Goal: Transaction & Acquisition: Purchase product/service

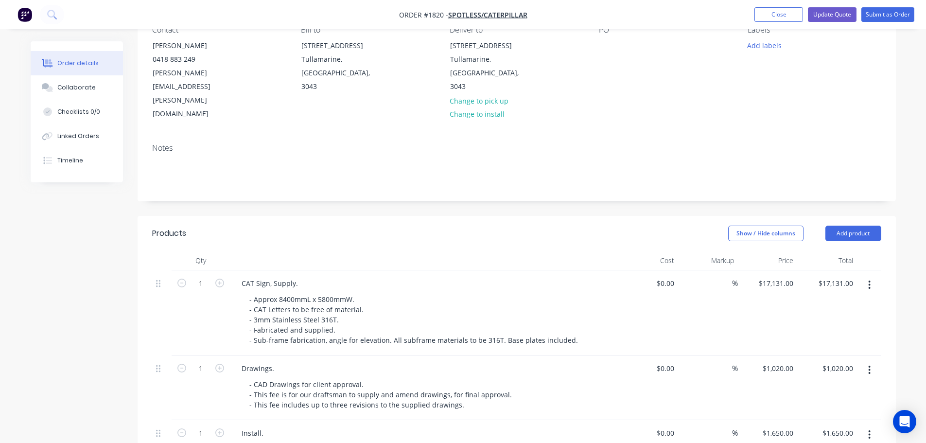
scroll to position [97, 0]
click at [783, 9] on button "Close" at bounding box center [779, 14] width 49 height 15
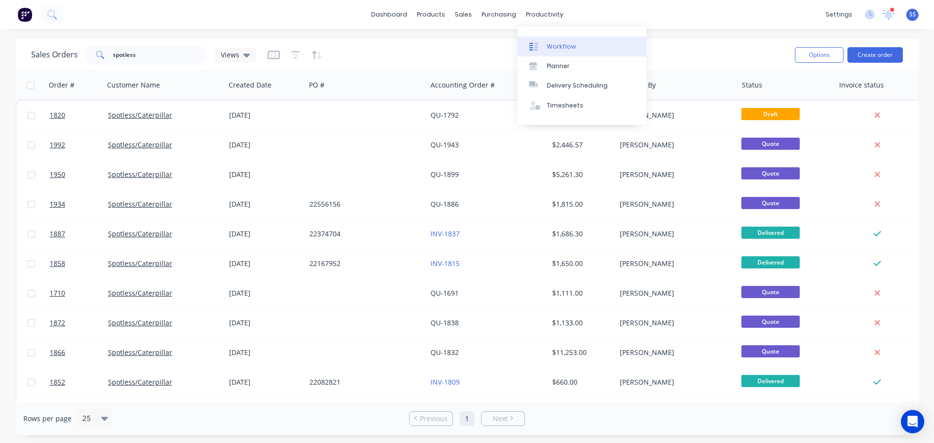
click at [552, 37] on link "Workflow" at bounding box center [581, 45] width 129 height 19
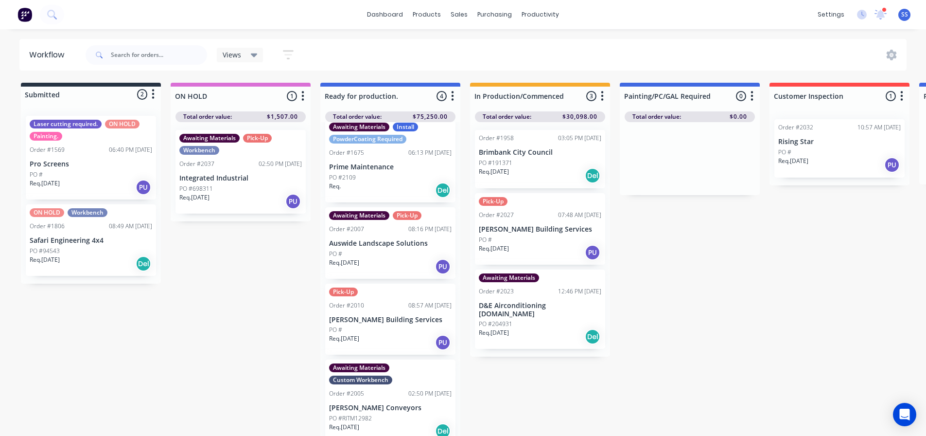
scroll to position [14, 0]
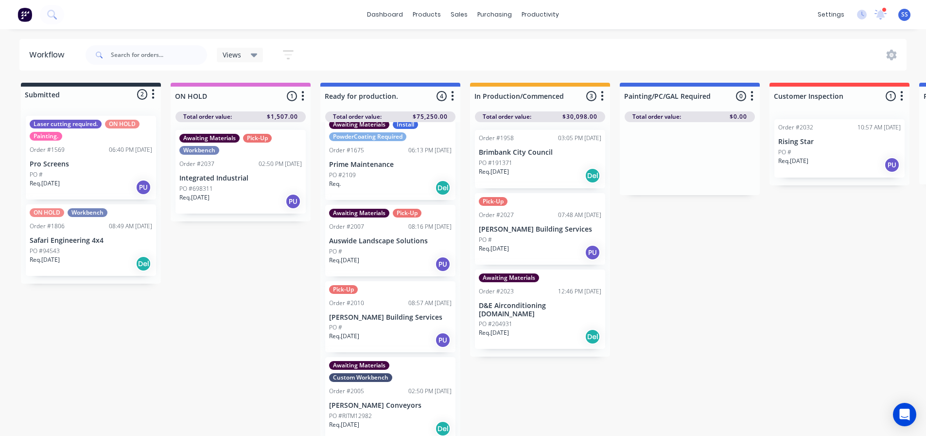
click at [530, 178] on div "Req. [DATE] Del" at bounding box center [540, 175] width 123 height 17
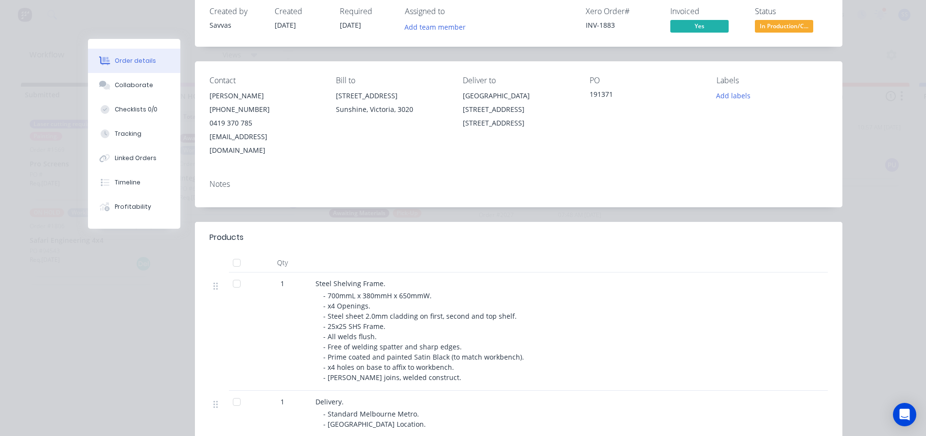
scroll to position [146, 0]
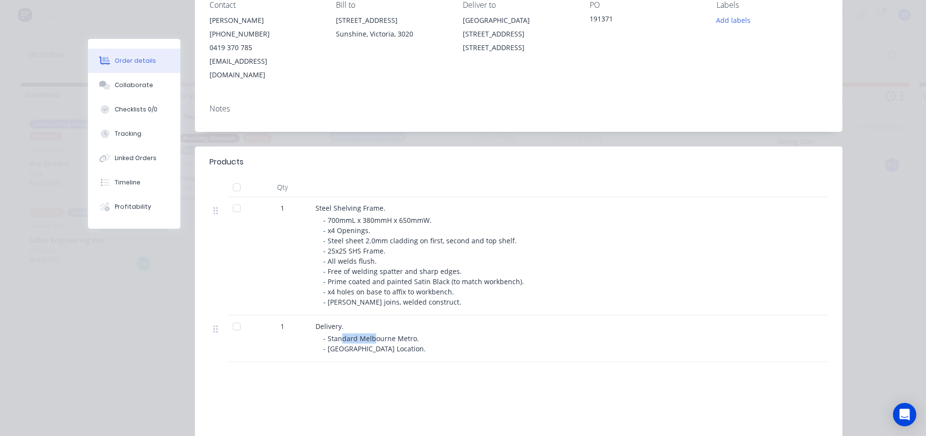
drag, startPoint x: 336, startPoint y: 328, endPoint x: 370, endPoint y: 326, distance: 33.1
click at [370, 334] on span "- Standard Melbourne Metro. - [GEOGRAPHIC_DATA] Location." at bounding box center [374, 343] width 103 height 19
drag, startPoint x: 337, startPoint y: 286, endPoint x: 360, endPoint y: 283, distance: 23.5
click at [360, 283] on span "- 700mmL x 380mmH x 650mmW. - x4 Openings. - Steel sheet 2.0mm cladding on firs…" at bounding box center [424, 260] width 203 height 91
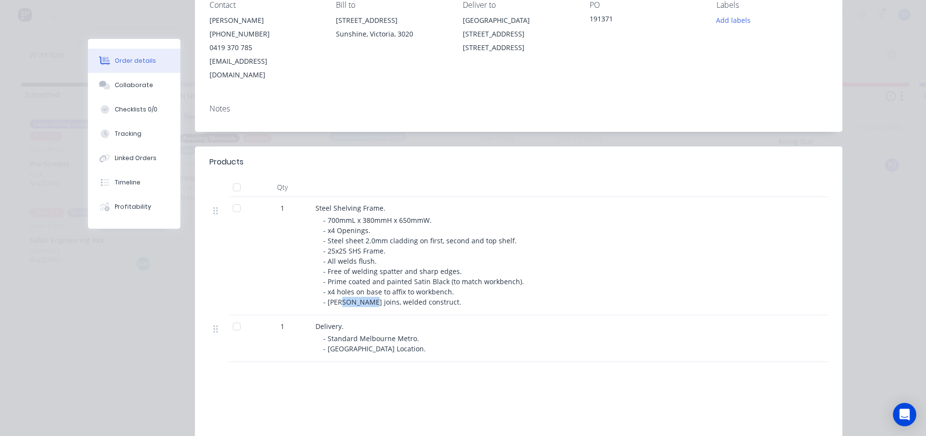
click at [360, 283] on span "- 700mmL x 380mmH x 650mmW. - x4 Openings. - Steel sheet 2.0mm cladding on firs…" at bounding box center [424, 260] width 203 height 91
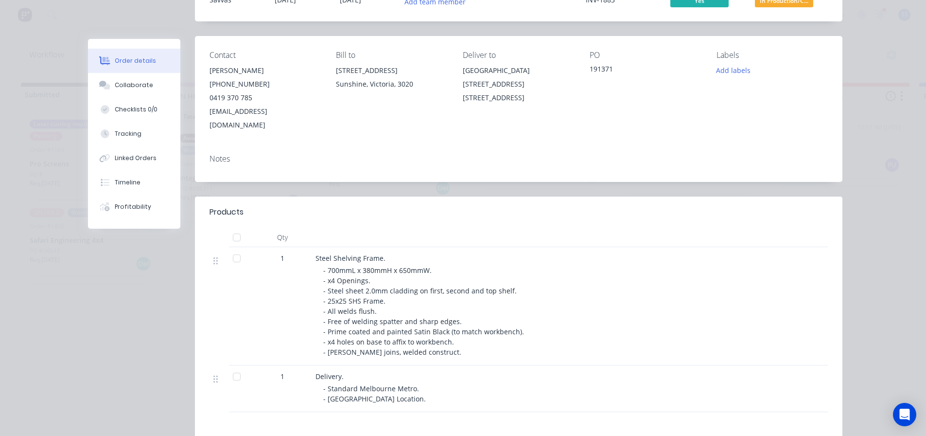
scroll to position [0, 0]
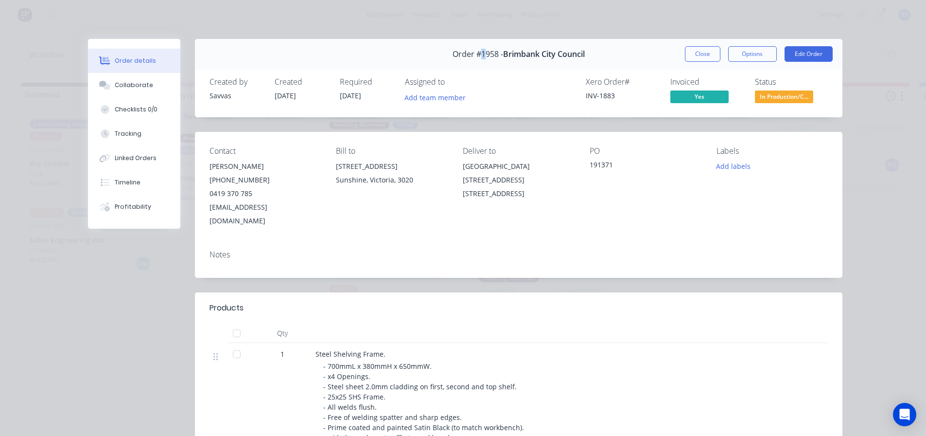
drag, startPoint x: 476, startPoint y: 58, endPoint x: 484, endPoint y: 59, distance: 8.8
click at [483, 58] on span "Order #1958 -" at bounding box center [478, 54] width 51 height 9
click at [485, 59] on div "Order #1958 - Brimbank City Council" at bounding box center [519, 54] width 132 height 29
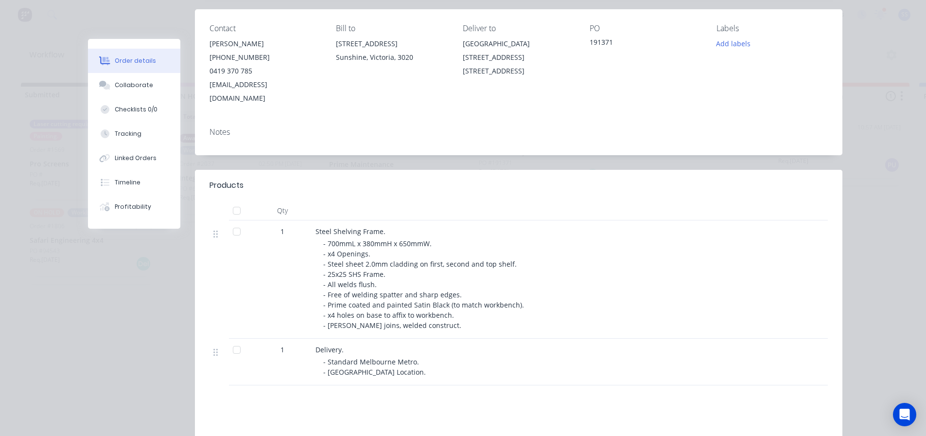
scroll to position [146, 0]
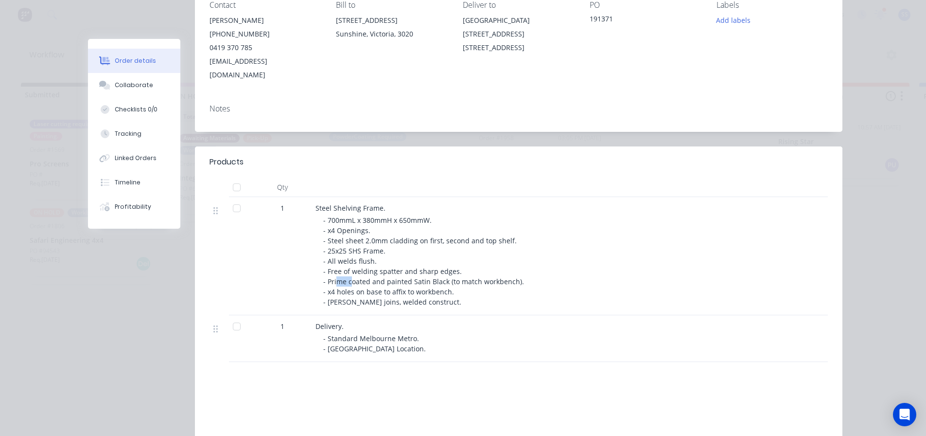
drag, startPoint x: 335, startPoint y: 268, endPoint x: 349, endPoint y: 270, distance: 14.7
click at [349, 270] on span "- 700mmL x 380mmH x 650mmW. - x4 Openings. - Steel sheet 2.0mm cladding on firs…" at bounding box center [424, 260] width 203 height 91
drag, startPoint x: 331, startPoint y: 258, endPoint x: 383, endPoint y: 256, distance: 52.0
click at [383, 256] on span "- 700mmL x 380mmH x 650mmW. - x4 Openings. - Steel sheet 2.0mm cladding on firs…" at bounding box center [424, 260] width 203 height 91
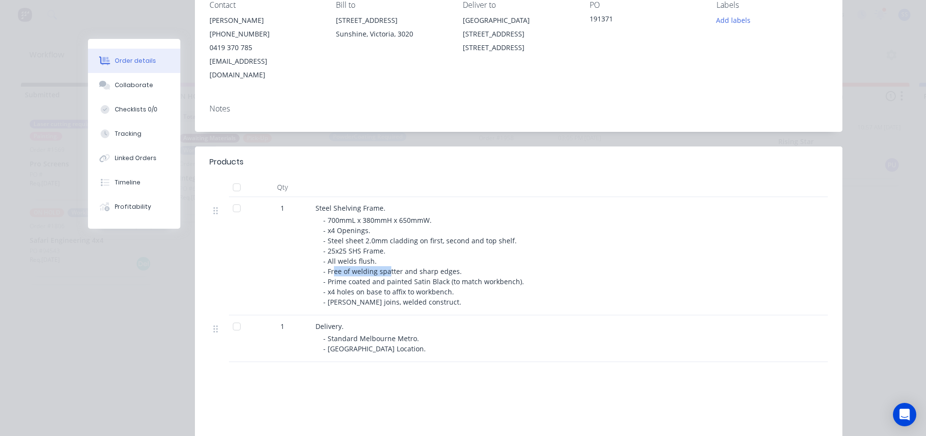
click at [383, 256] on span "- 700mmL x 380mmH x 650mmW. - x4 Openings. - Steel sheet 2.0mm cladding on firs…" at bounding box center [424, 260] width 203 height 91
drag, startPoint x: 361, startPoint y: 266, endPoint x: 434, endPoint y: 274, distance: 73.4
click at [434, 274] on span "- 700mmL x 380mmH x 650mmW. - x4 Openings. - Steel sheet 2.0mm cladding on firs…" at bounding box center [424, 260] width 203 height 91
drag, startPoint x: 400, startPoint y: 278, endPoint x: 409, endPoint y: 277, distance: 8.8
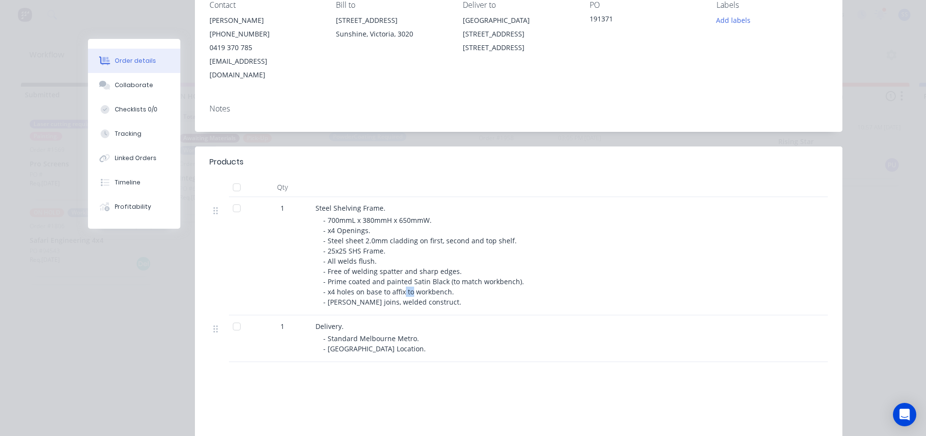
click at [409, 277] on span "- 700mmL x 380mmH x 650mmW. - x4 Openings. - Steel sheet 2.0mm cladding on firs…" at bounding box center [424, 260] width 203 height 91
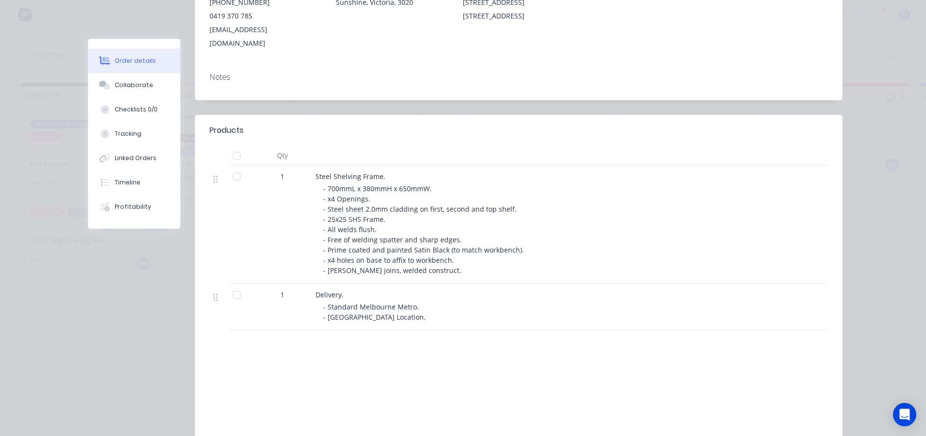
scroll to position [194, 0]
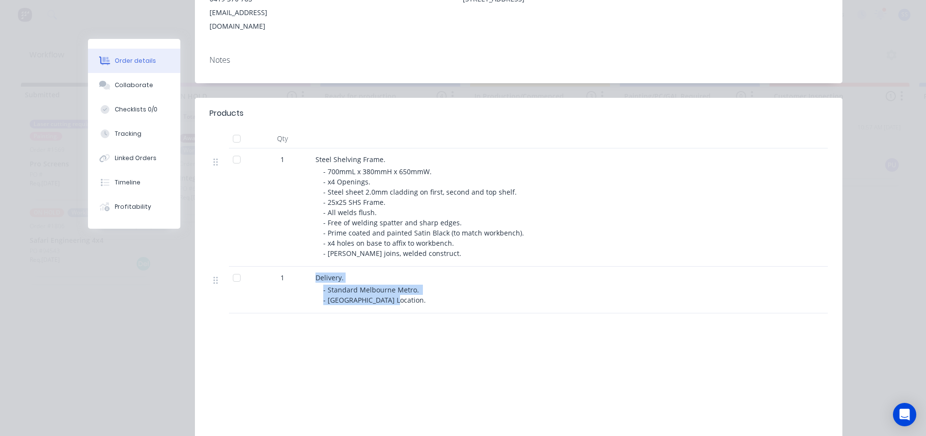
drag, startPoint x: 381, startPoint y: 287, endPoint x: 311, endPoint y: 256, distance: 76.6
click at [312, 266] on div "Delivery. - Standard Melbourne Metro. - [GEOGRAPHIC_DATA] Location." at bounding box center [506, 289] width 389 height 47
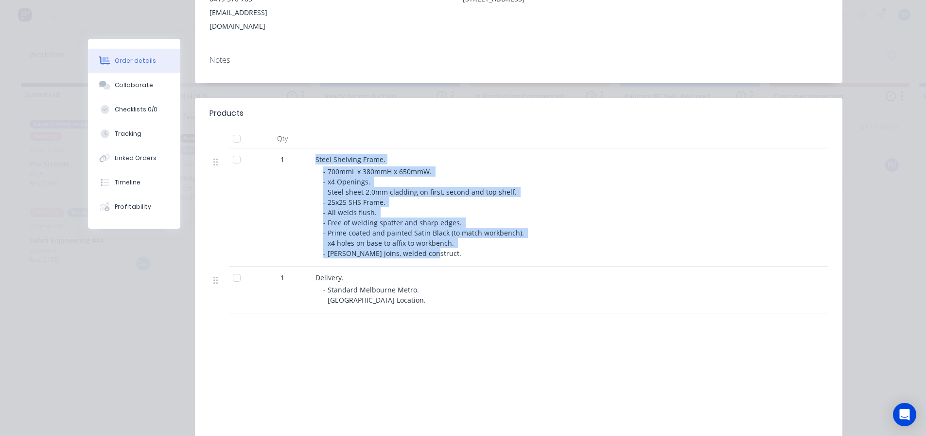
drag, startPoint x: 311, startPoint y: 145, endPoint x: 435, endPoint y: 242, distance: 157.2
click at [435, 242] on div "Steel Shelving Frame. - 700mmL x 380mmH x 650mmW. - x4 Openings. - Steel sheet …" at bounding box center [506, 207] width 389 height 118
click at [435, 242] on div "- 700mmL x 380mmH x 650mmW. - x4 Openings. - Steel sheet 2.0mm cladding on firs…" at bounding box center [509, 212] width 373 height 92
drag, startPoint x: 424, startPoint y: 240, endPoint x: 311, endPoint y: 150, distance: 144.0
click at [312, 150] on div "Steel Shelving Frame. - 700mmL x 380mmH x 650mmW. - x4 Openings. - Steel sheet …" at bounding box center [506, 207] width 389 height 118
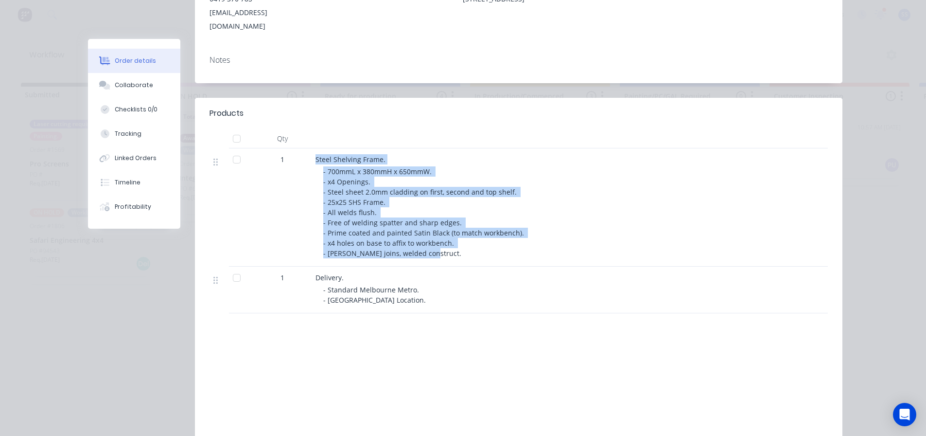
click at [312, 150] on div "Steel Shelving Frame. - 700mmL x 380mmH x 650mmW. - x4 Openings. - Steel sheet …" at bounding box center [506, 207] width 389 height 118
drag, startPoint x: 312, startPoint y: 147, endPoint x: 429, endPoint y: 249, distance: 155.4
click at [429, 249] on div "Steel Shelving Frame. - 700mmL x 380mmH x 650mmW. - x4 Openings. - Steel sheet …" at bounding box center [506, 207] width 389 height 118
click at [427, 248] on div "Steel Shelving Frame. - 700mmL x 380mmH x 650mmW. - x4 Openings. - Steel sheet …" at bounding box center [506, 207] width 389 height 118
drag, startPoint x: 424, startPoint y: 241, endPoint x: 296, endPoint y: 144, distance: 160.4
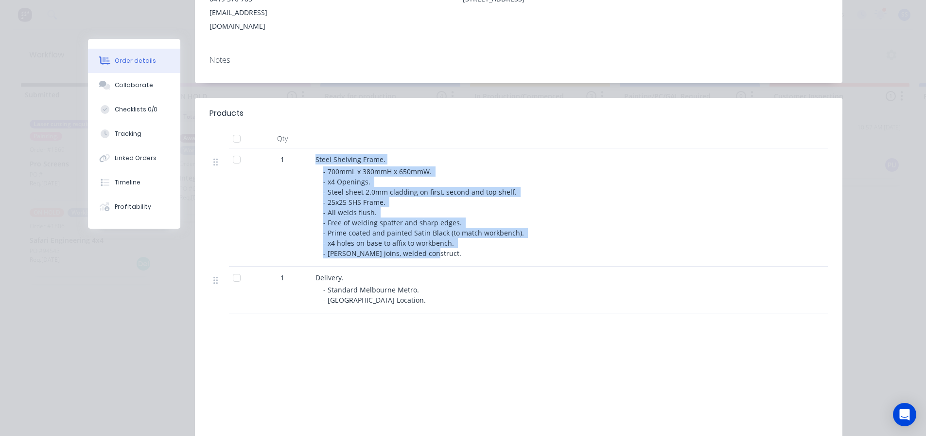
click at [296, 148] on div "1 Steel Shelving Frame. - 700mmL x 380mmH x 650mmW. - x4 Openings. - Steel shee…" at bounding box center [519, 207] width 619 height 118
click at [302, 154] on div "1" at bounding box center [282, 159] width 51 height 10
drag, startPoint x: 302, startPoint y: 145, endPoint x: 440, endPoint y: 240, distance: 166.8
click at [440, 240] on div "1 Steel Shelving Frame. - 700mmL x 380mmH x 650mmW. - x4 Openings. - Steel shee…" at bounding box center [519, 207] width 619 height 118
click at [433, 245] on div "Steel Shelving Frame. - 700mmL x 380mmH x 650mmW. - x4 Openings. - Steel sheet …" at bounding box center [506, 207] width 389 height 118
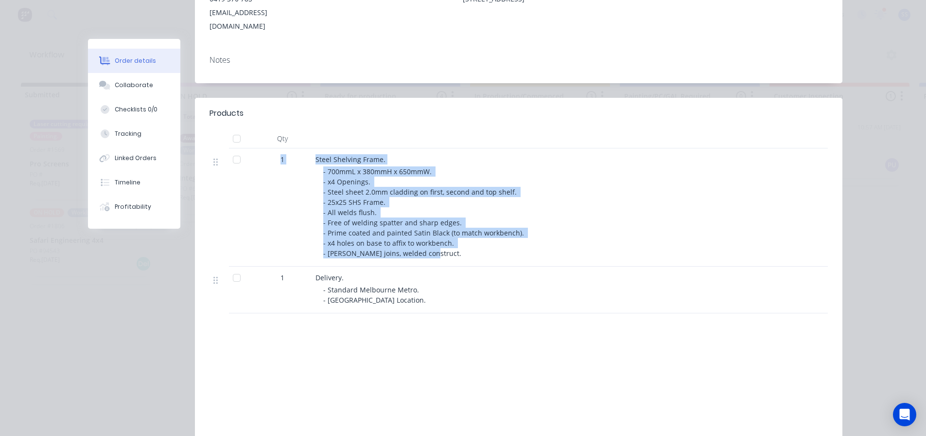
drag, startPoint x: 424, startPoint y: 236, endPoint x: 301, endPoint y: 133, distance: 160.5
click at [301, 133] on div "Qty 1 Steel Shelving Frame. - 700mmL x 380mmH x 650mmW. - x4 Openings. - Steel …" at bounding box center [519, 221] width 619 height 184
click at [316, 155] on span "Steel Shelving Frame." at bounding box center [351, 159] width 70 height 9
drag, startPoint x: 313, startPoint y: 149, endPoint x: 439, endPoint y: 242, distance: 156.8
click at [439, 242] on div "Steel Shelving Frame. - 700mmL x 380mmH x 650mmW. - x4 Openings. - Steel sheet …" at bounding box center [506, 207] width 389 height 118
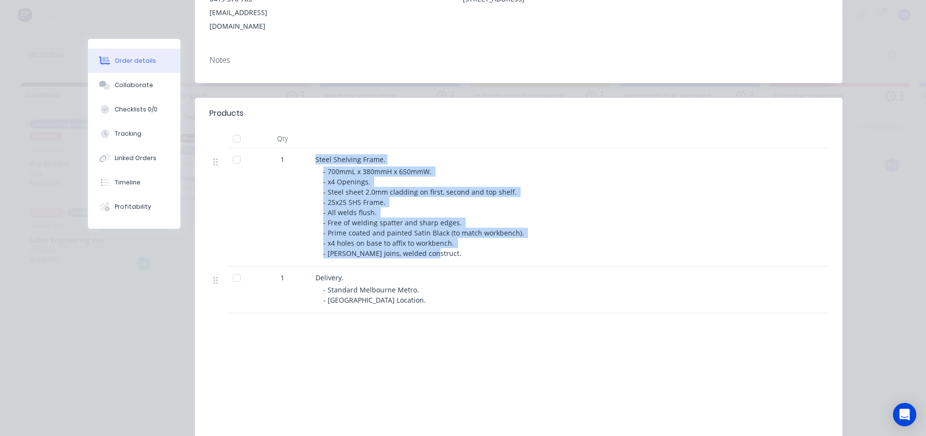
click at [439, 242] on div "- 700mmL x 380mmH x 650mmW. - x4 Openings. - Steel sheet 2.0mm cladding on firs…" at bounding box center [509, 212] width 373 height 92
drag, startPoint x: 435, startPoint y: 239, endPoint x: 312, endPoint y: 145, distance: 155.4
click at [312, 148] on div "Steel Shelving Frame. - 700mmL x 380mmH x 650mmW. - x4 Openings. - Steel sheet …" at bounding box center [506, 207] width 389 height 118
click at [316, 155] on span "Steel Shelving Frame." at bounding box center [351, 159] width 70 height 9
drag, startPoint x: 312, startPoint y: 145, endPoint x: 463, endPoint y: 238, distance: 177.9
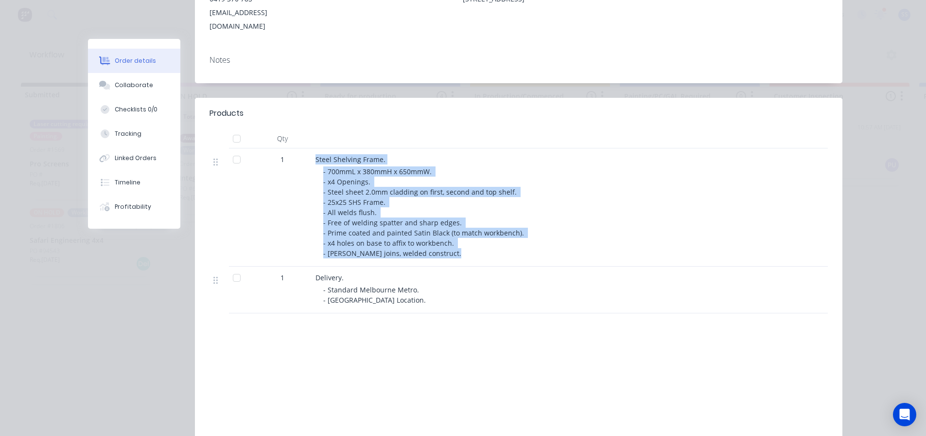
click at [463, 238] on div "Steel Shelving Frame. - 700mmL x 380mmH x 650mmW. - x4 Openings. - Steel sheet …" at bounding box center [506, 207] width 389 height 118
click at [459, 238] on div "- 700mmL x 380mmH x 650mmW. - x4 Openings. - Steel sheet 2.0mm cladding on firs…" at bounding box center [509, 212] width 373 height 92
drag, startPoint x: 424, startPoint y: 241, endPoint x: 295, endPoint y: 154, distance: 154.8
click at [295, 154] on div "1 Steel Shelving Frame. - 700mmL x 380mmH x 650mmW. - x4 Openings. - Steel shee…" at bounding box center [519, 207] width 619 height 118
click at [299, 153] on div "1" at bounding box center [282, 207] width 58 height 118
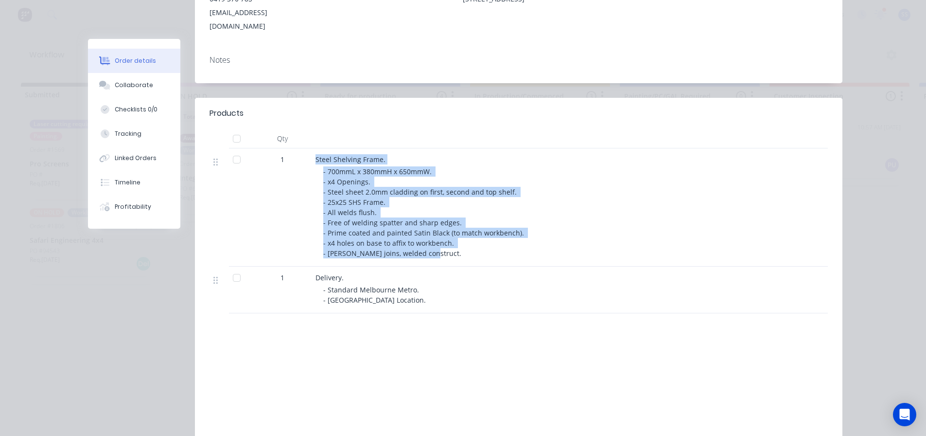
drag, startPoint x: 315, startPoint y: 147, endPoint x: 442, endPoint y: 245, distance: 160.6
click at [442, 245] on div "1 Steel Shelving Frame. - 700mmL x 380mmH x 650mmW. - x4 Openings. - Steel shee…" at bounding box center [519, 207] width 619 height 118
click at [442, 245] on div "- 700mmL x 380mmH x 650mmW. - x4 Openings. - Steel sheet 2.0mm cladding on firs…" at bounding box center [509, 212] width 373 height 92
drag, startPoint x: 437, startPoint y: 237, endPoint x: 308, endPoint y: 148, distance: 155.9
click at [312, 148] on div "Steel Shelving Frame. - 700mmL x 380mmH x 650mmW. - x4 Openings. - Steel sheet …" at bounding box center [506, 207] width 389 height 118
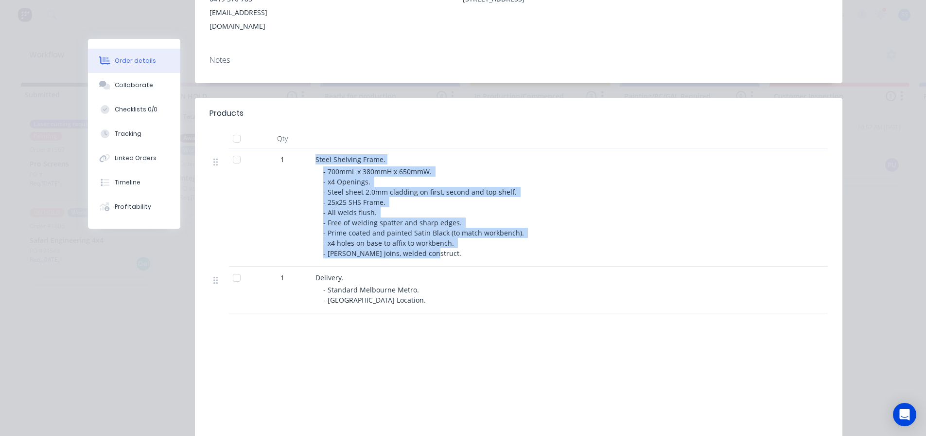
click at [312, 148] on div "Steel Shelving Frame. - 700mmL x 380mmH x 650mmW. - x4 Openings. - Steel sheet …" at bounding box center [506, 207] width 389 height 118
drag, startPoint x: 310, startPoint y: 146, endPoint x: 472, endPoint y: 262, distance: 198.3
click at [472, 262] on div "1 Steel Shelving Frame. - 700mmL x 380mmH x 650mmW. - x4 Openings. - Steel shee…" at bounding box center [519, 230] width 619 height 165
click at [467, 252] on div "Steel Shelving Frame. - 700mmL x 380mmH x 650mmW. - x4 Openings. - Steel sheet …" at bounding box center [506, 207] width 389 height 118
drag, startPoint x: 438, startPoint y: 239, endPoint x: 300, endPoint y: 139, distance: 170.3
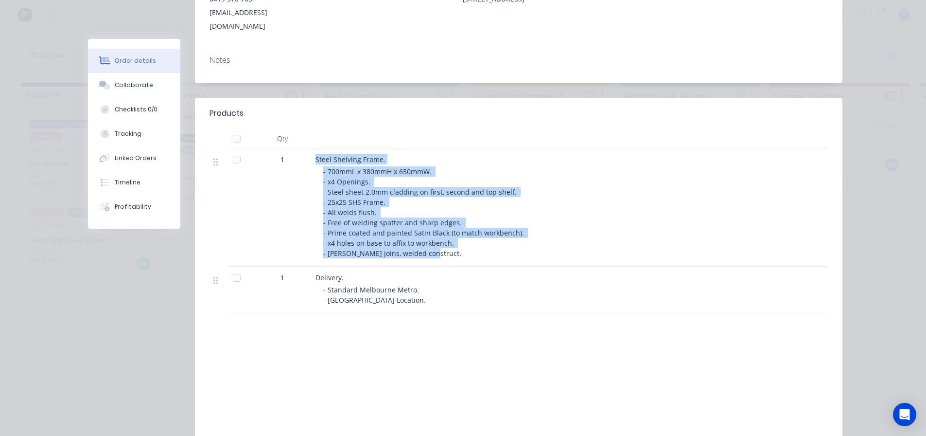
click at [300, 148] on div "1 Steel Shelving Frame. - 700mmL x 380mmH x 650mmW. - x4 Openings. - Steel shee…" at bounding box center [519, 207] width 619 height 118
click at [300, 148] on div "1" at bounding box center [282, 207] width 58 height 118
drag, startPoint x: 304, startPoint y: 149, endPoint x: 425, endPoint y: 243, distance: 153.2
click at [425, 243] on div "1 Steel Shelving Frame. - 700mmL x 380mmH x 650mmW. - x4 Openings. - Steel shee…" at bounding box center [519, 207] width 619 height 118
click at [425, 243] on div "- 700mmL x 380mmH x 650mmW. - x4 Openings. - Steel sheet 2.0mm cladding on firs…" at bounding box center [509, 212] width 373 height 92
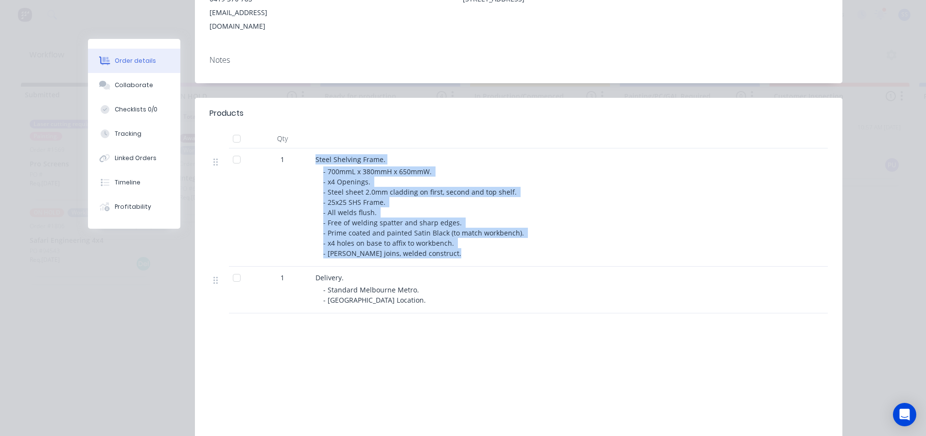
drag, startPoint x: 426, startPoint y: 243, endPoint x: 313, endPoint y: 145, distance: 149.6
click at [313, 148] on div "Steel Shelving Frame. - 700mmL x 380mmH x 650mmW. - x4 Openings. - Steel sheet …" at bounding box center [506, 207] width 389 height 118
click at [316, 155] on span "Steel Shelving Frame." at bounding box center [351, 159] width 70 height 9
drag, startPoint x: 313, startPoint y: 145, endPoint x: 466, endPoint y: 248, distance: 184.4
click at [466, 248] on div "Steel Shelving Frame. - 700mmL x 380mmH x 650mmW. - x4 Openings. - Steel sheet …" at bounding box center [506, 207] width 389 height 118
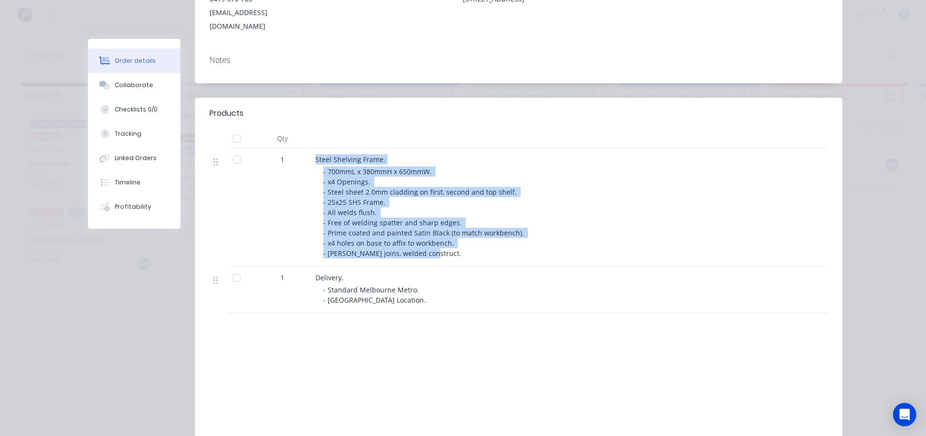
click at [454, 243] on div "- 700mmL x 380mmH x 650mmW. - x4 Openings. - Steel sheet 2.0mm cladding on firs…" at bounding box center [509, 212] width 373 height 92
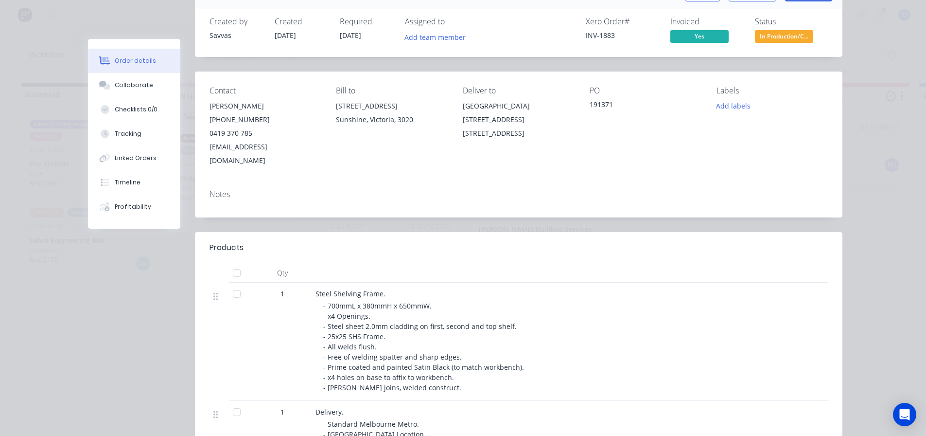
scroll to position [0, 0]
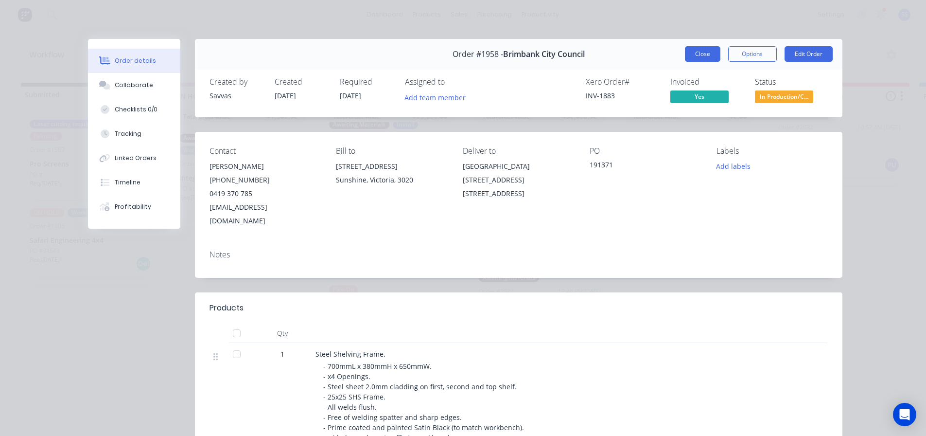
click at [711, 54] on button "Close" at bounding box center [702, 54] width 35 height 16
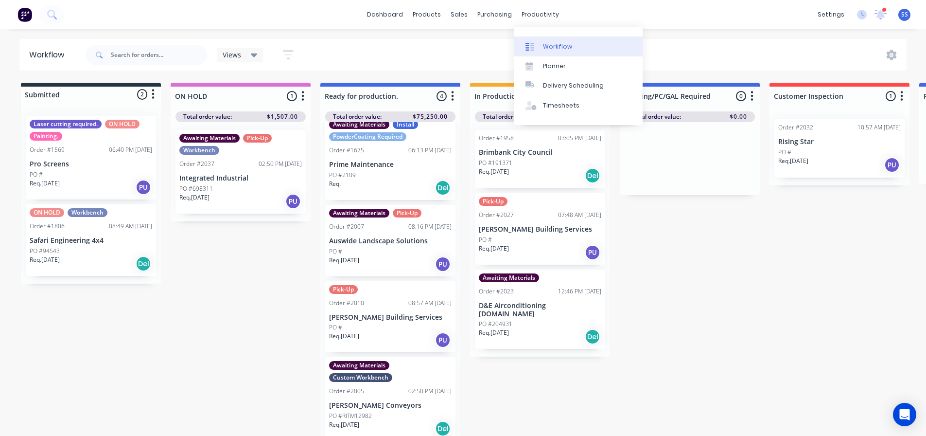
click at [565, 50] on div "Workflow" at bounding box center [557, 46] width 29 height 9
click at [854, 322] on div "Submitted 2 Status colour #273444 hex #273444 Save Cancel Summaries Total order…" at bounding box center [874, 262] width 1763 height 358
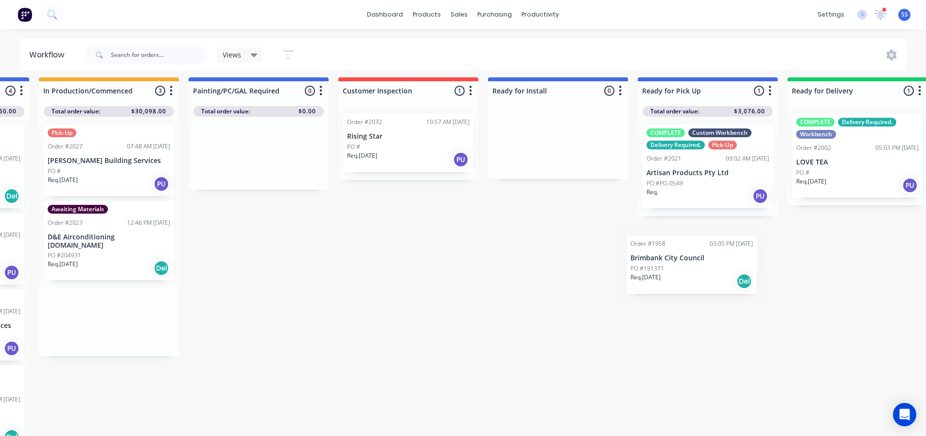
scroll to position [13, 436]
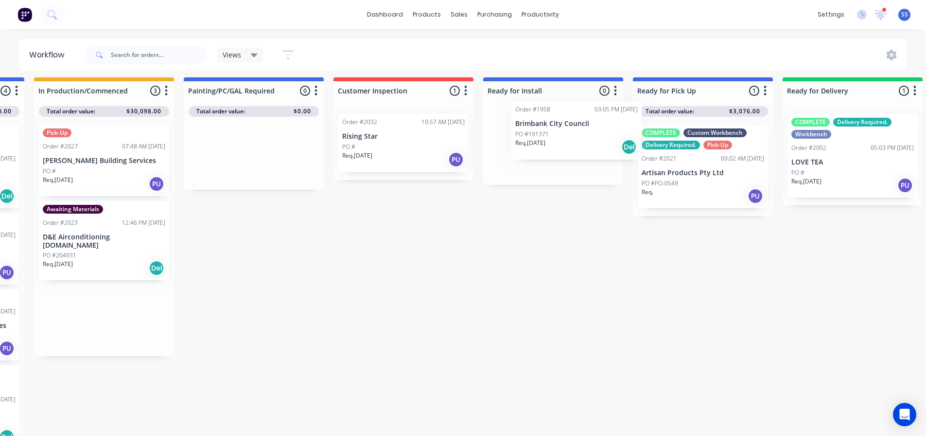
drag, startPoint x: 490, startPoint y: 157, endPoint x: 616, endPoint y: 141, distance: 126.8
click at [616, 141] on div "Submitted 2 Status colour #273444 hex #273444 Save Cancel Summaries Total order…" at bounding box center [438, 256] width 1763 height 358
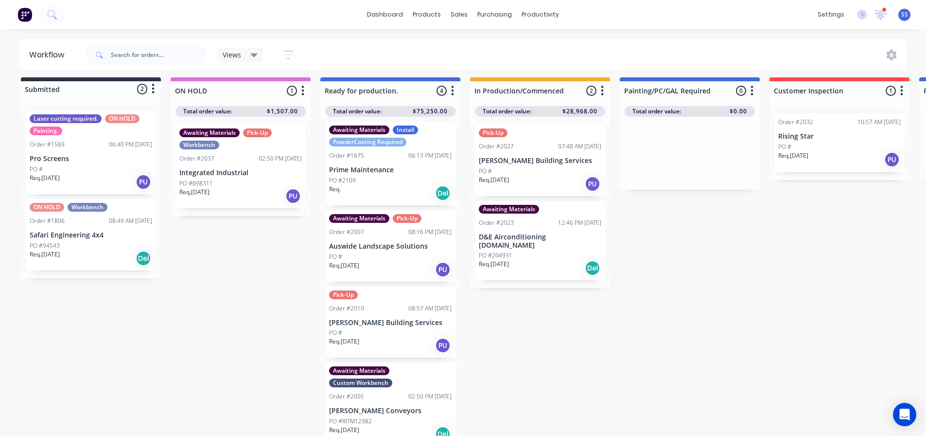
scroll to position [0, 0]
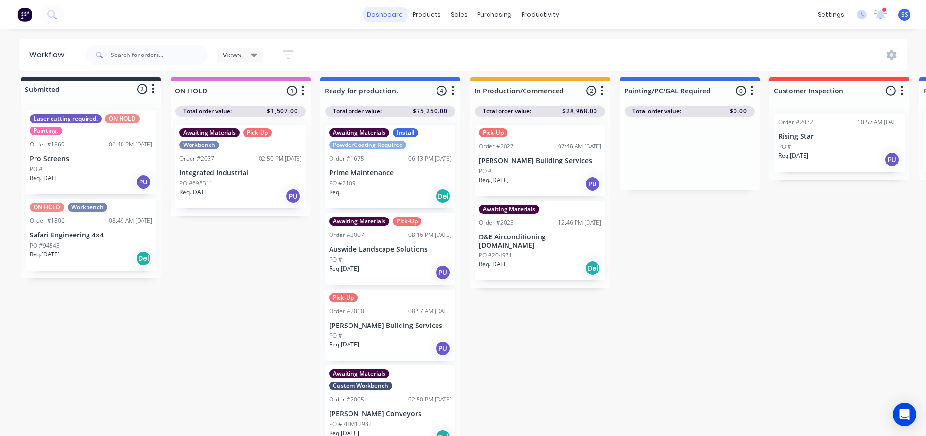
click at [397, 18] on link "dashboard" at bounding box center [385, 14] width 46 height 15
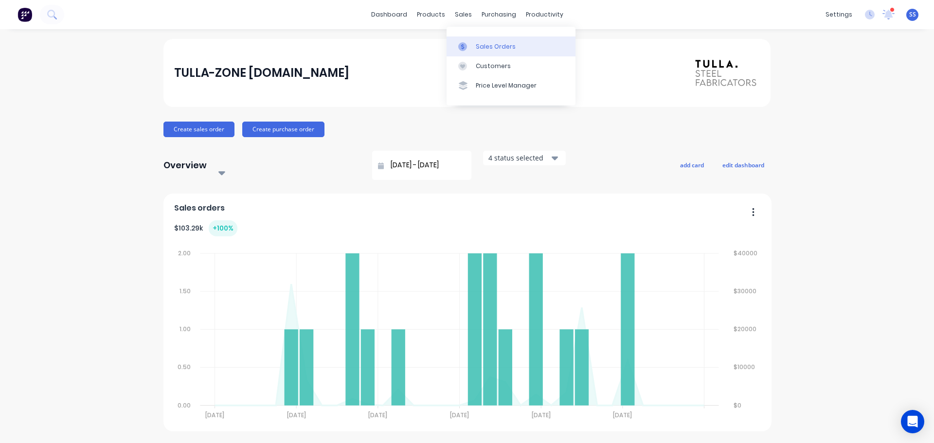
click at [479, 53] on link "Sales Orders" at bounding box center [510, 45] width 129 height 19
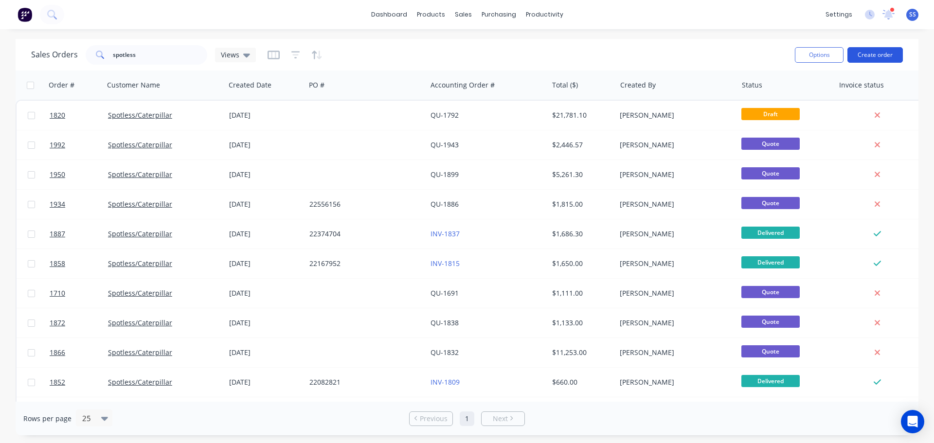
click at [873, 54] on button "Create order" at bounding box center [874, 55] width 55 height 16
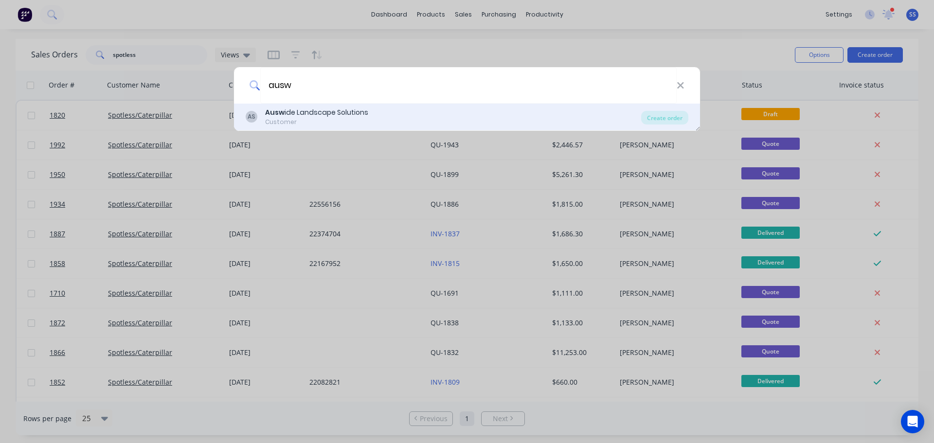
type input "ausw"
click at [543, 108] on div "AS Ausw ide Landscape Solutions Customer" at bounding box center [443, 116] width 395 height 19
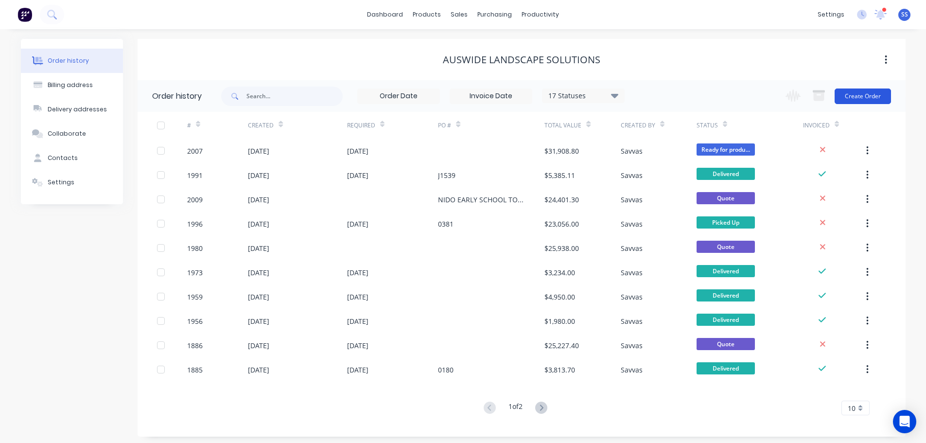
click at [865, 99] on button "Create Order" at bounding box center [863, 96] width 56 height 16
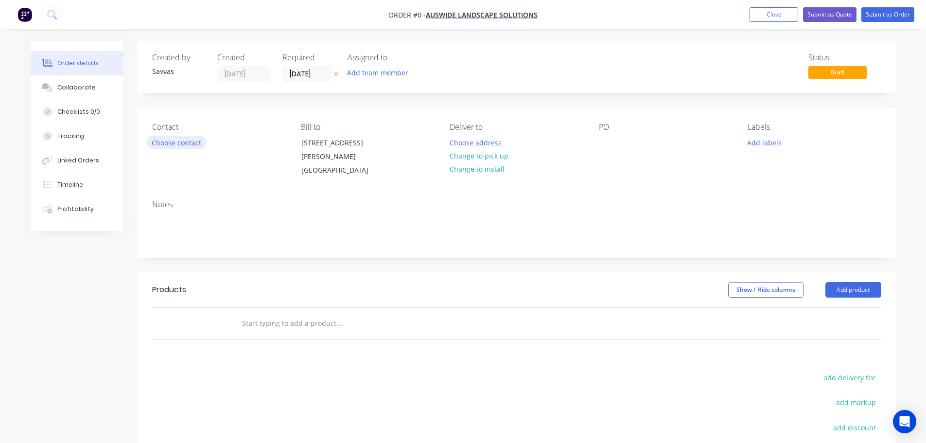
click at [191, 146] on button "Choose contact" at bounding box center [176, 142] width 60 height 13
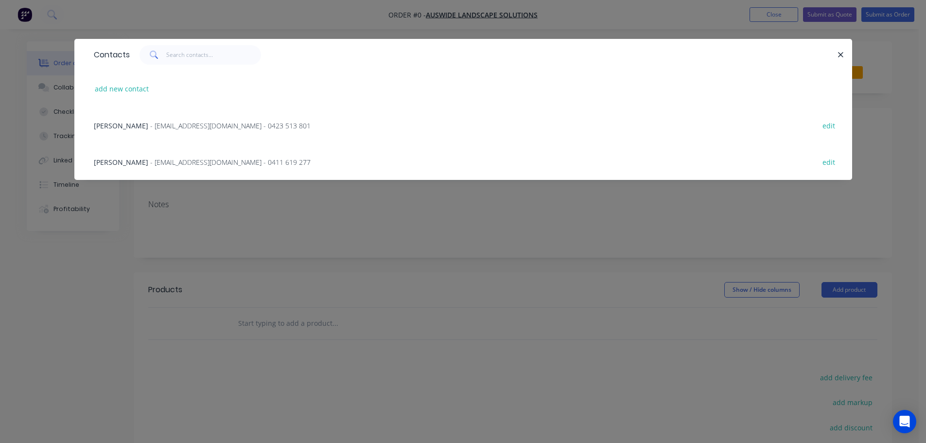
click at [179, 133] on div "[PERSON_NAME] - [EMAIL_ADDRESS][DOMAIN_NAME] - 0423 513 801 edit" at bounding box center [463, 125] width 749 height 36
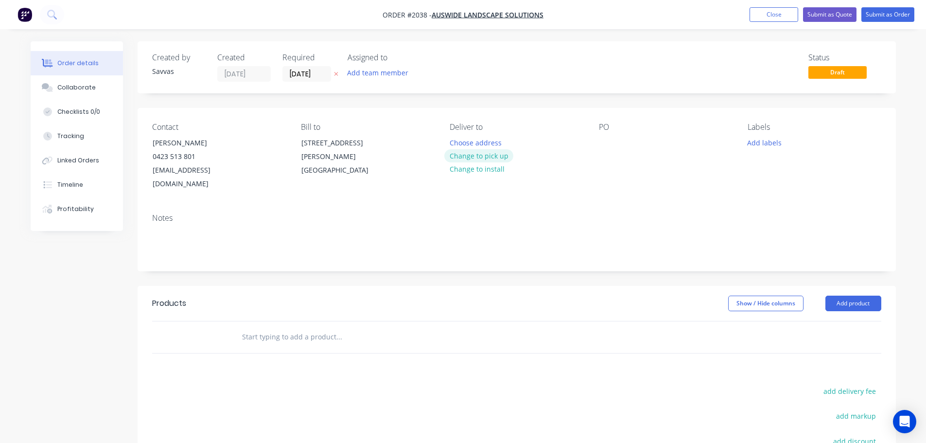
click at [502, 156] on button "Change to pick up" at bounding box center [478, 155] width 69 height 13
drag, startPoint x: 854, startPoint y: 288, endPoint x: 855, endPoint y: 297, distance: 8.8
click at [854, 296] on button "Add product" at bounding box center [854, 304] width 56 height 16
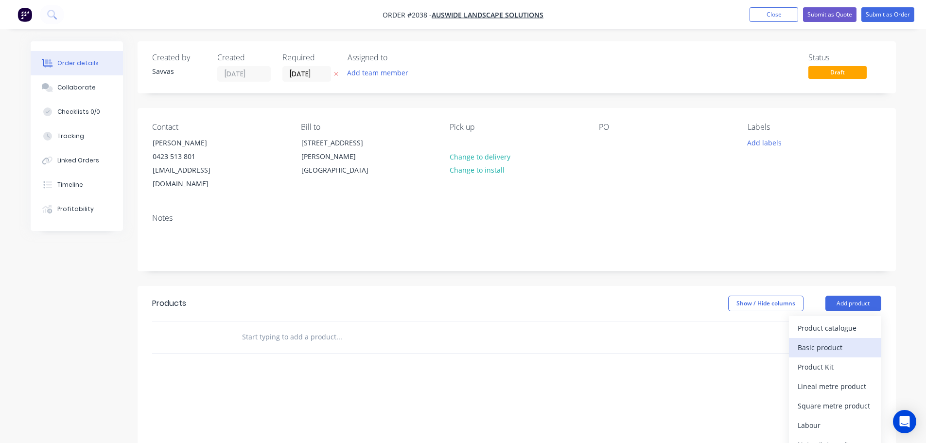
click at [846, 338] on button "Basic product" at bounding box center [835, 347] width 92 height 19
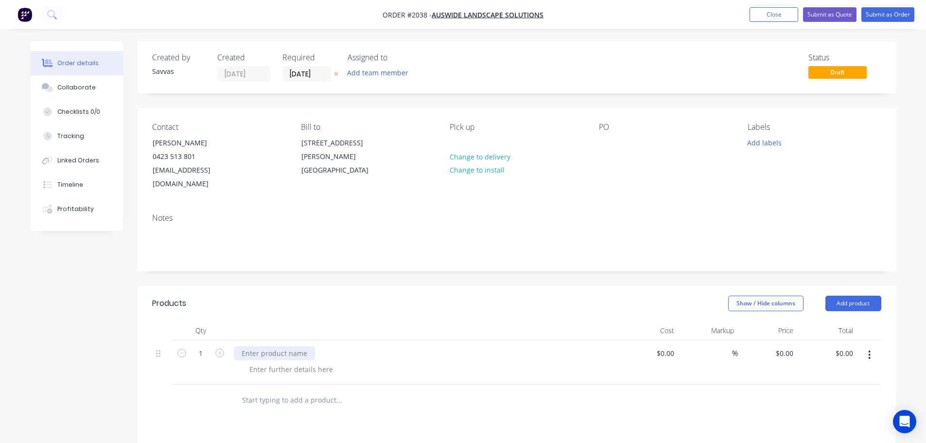
click at [287, 346] on div at bounding box center [274, 353] width 81 height 14
click at [283, 346] on div at bounding box center [274, 353] width 81 height 14
click at [853, 296] on button "Add product" at bounding box center [854, 304] width 56 height 16
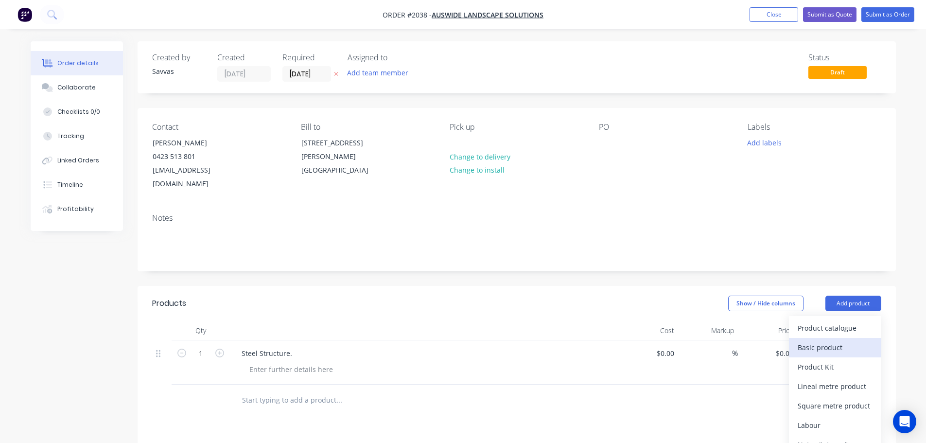
click at [843, 338] on button "Basic product" at bounding box center [835, 347] width 92 height 19
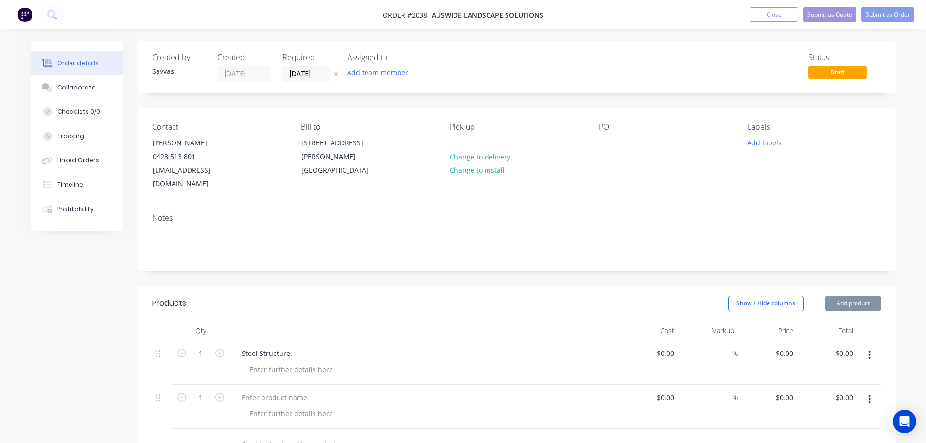
click at [852, 296] on button "Add product" at bounding box center [854, 304] width 56 height 16
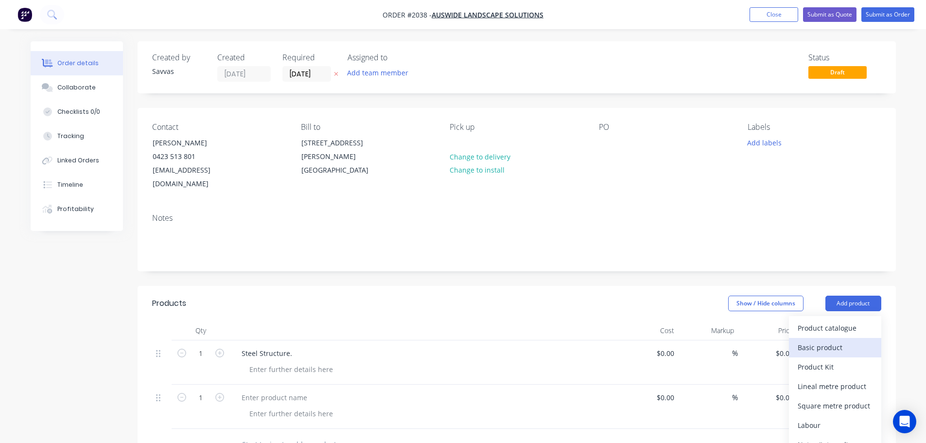
click at [848, 340] on div "Basic product" at bounding box center [835, 347] width 75 height 14
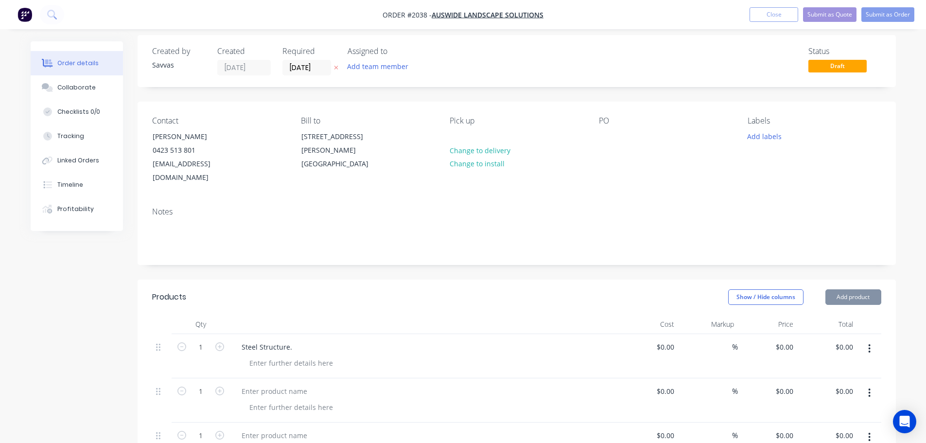
scroll to position [49, 0]
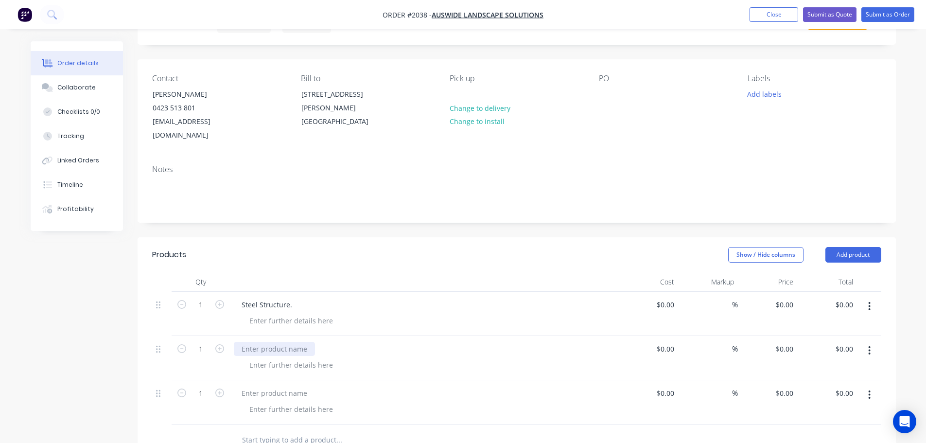
click at [287, 342] on div at bounding box center [274, 349] width 81 height 14
click at [264, 358] on div at bounding box center [291, 365] width 99 height 14
click at [793, 342] on input "0" at bounding box center [791, 349] width 11 height 14
type input "$890.00"
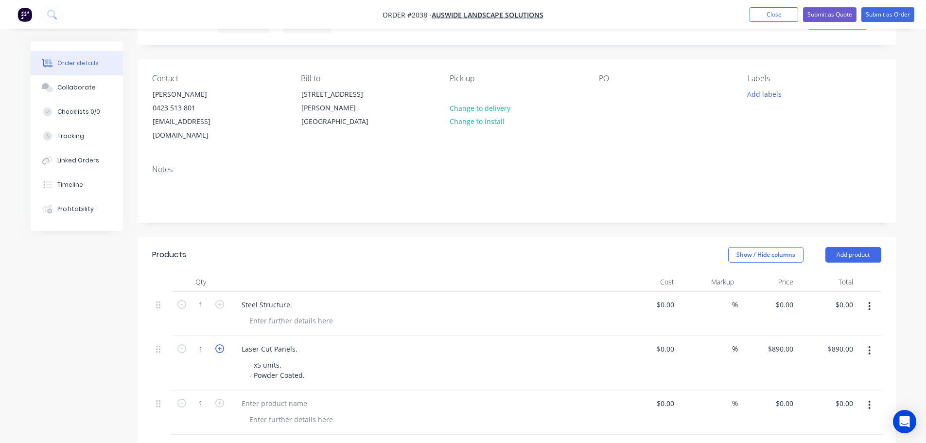
click at [216, 344] on icon "button" at bounding box center [219, 348] width 9 height 9
type input "2"
type input "$1,780.00"
click at [216, 344] on icon "button" at bounding box center [219, 348] width 9 height 9
type input "3"
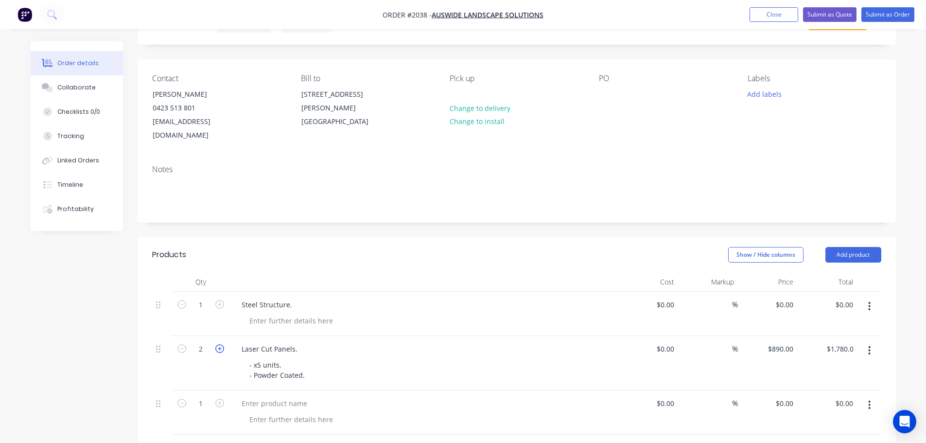
type input "$2,670.00"
click at [215, 344] on icon "button" at bounding box center [219, 348] width 9 height 9
type input "4"
type input "$3,560.00"
click at [215, 344] on icon "button" at bounding box center [219, 348] width 9 height 9
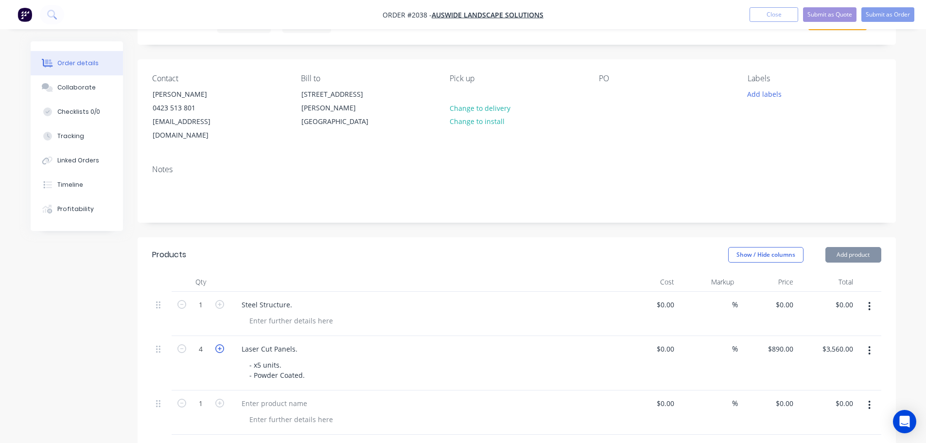
type input "5"
type input "$4,450.00"
click at [88, 331] on div "Created by Savvas Created [DATE] Required [DATE] Assigned to Add team member St…" at bounding box center [464, 354] width 866 height 722
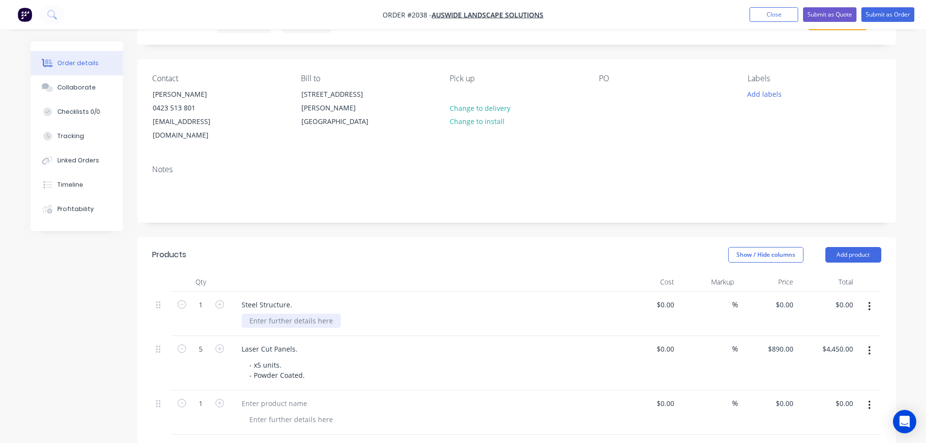
click at [300, 314] on div at bounding box center [291, 321] width 99 height 14
click at [309, 362] on div "- x5 units. - Powder Coated." at bounding box center [277, 370] width 71 height 24
click at [788, 342] on input "890" at bounding box center [789, 349] width 17 height 14
type input "$1,290.00"
type input "$6,450.00"
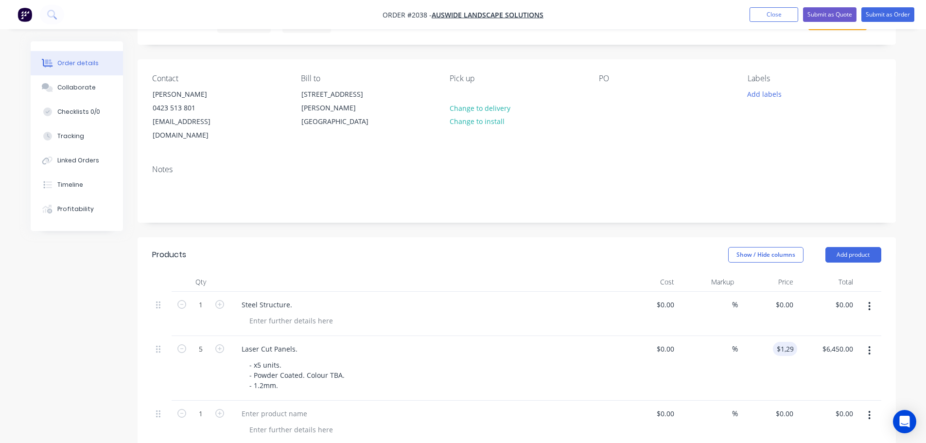
click at [537, 358] on div "- x5 units. - Powder Coated. Colour TBA. - 1.2mm." at bounding box center [428, 375] width 373 height 35
click at [279, 314] on div at bounding box center [291, 321] width 99 height 14
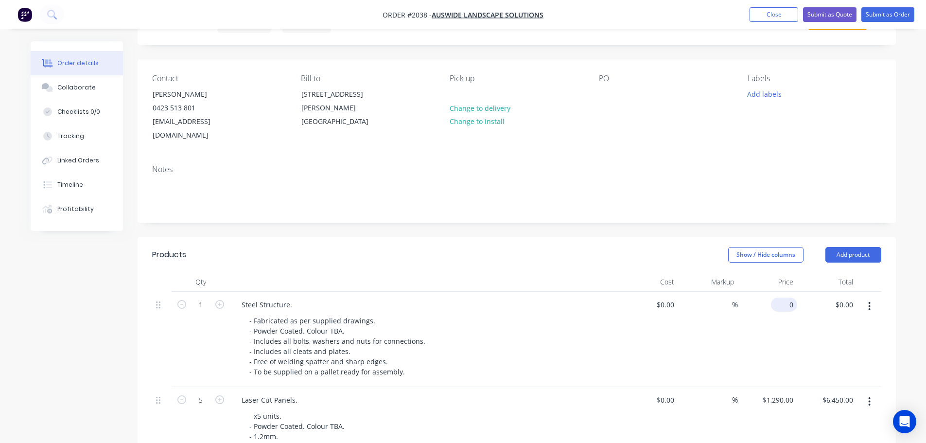
click at [785, 298] on div "0 $0.00" at bounding box center [784, 305] width 26 height 14
type input "$14,761.00"
click at [649, 254] on header "Products Show / Hide columns Add product" at bounding box center [517, 254] width 759 height 35
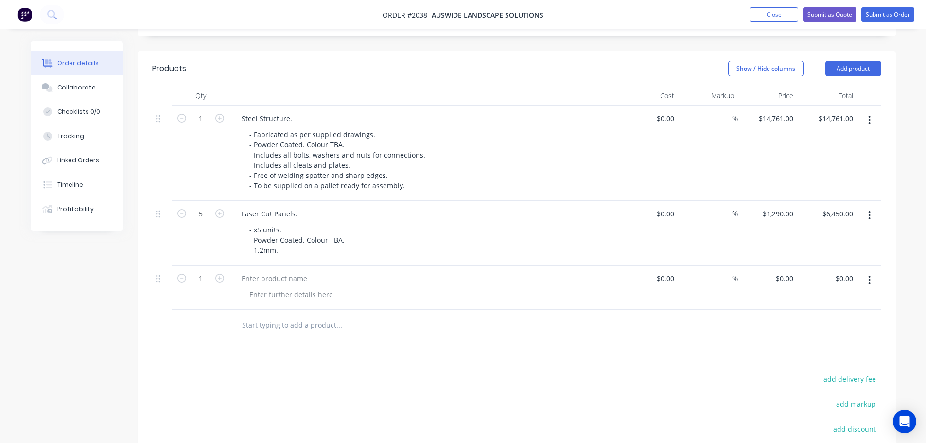
scroll to position [222, 0]
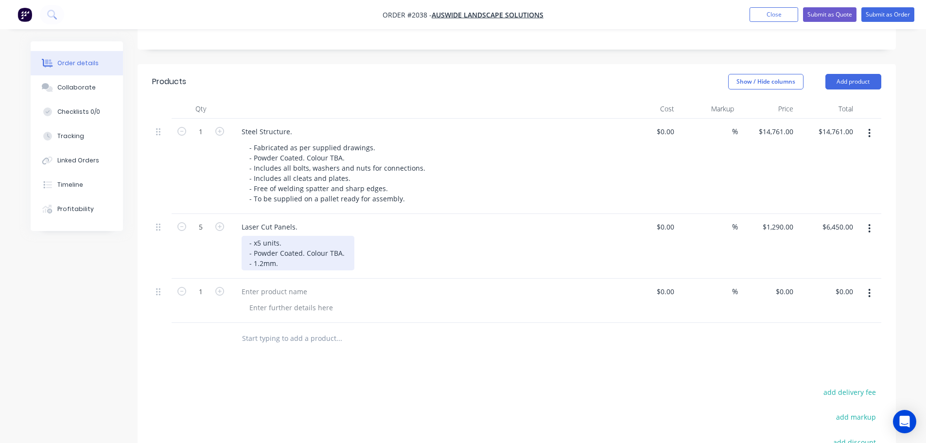
click at [293, 247] on div "- x5 units. - Powder Coated. Colour TBA. - 1.2mm." at bounding box center [298, 253] width 113 height 35
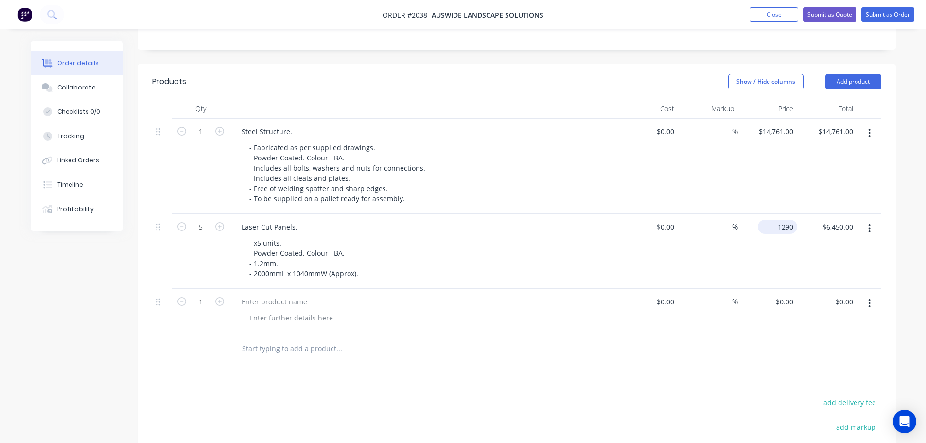
click at [779, 220] on input "1290" at bounding box center [779, 227] width 35 height 14
type input "$1,090.00"
type input "$5,450.00"
click at [564, 220] on div "Laser Cut Panels." at bounding box center [424, 227] width 381 height 14
click at [780, 220] on input "1090" at bounding box center [779, 227] width 35 height 14
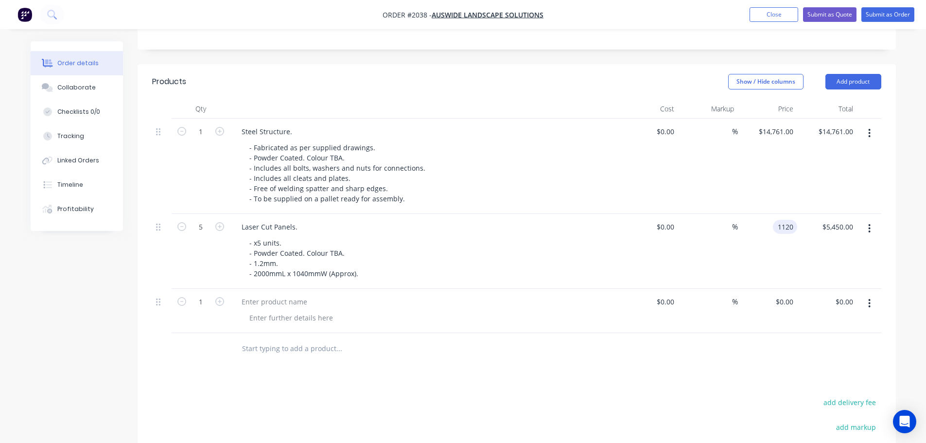
type input "$1,120.00"
type input "$5,600.00"
click at [527, 363] on div "Products Show / Hide columns Add product Qty Cost Markup Price Total 1 Steel St…" at bounding box center [517, 331] width 759 height 534
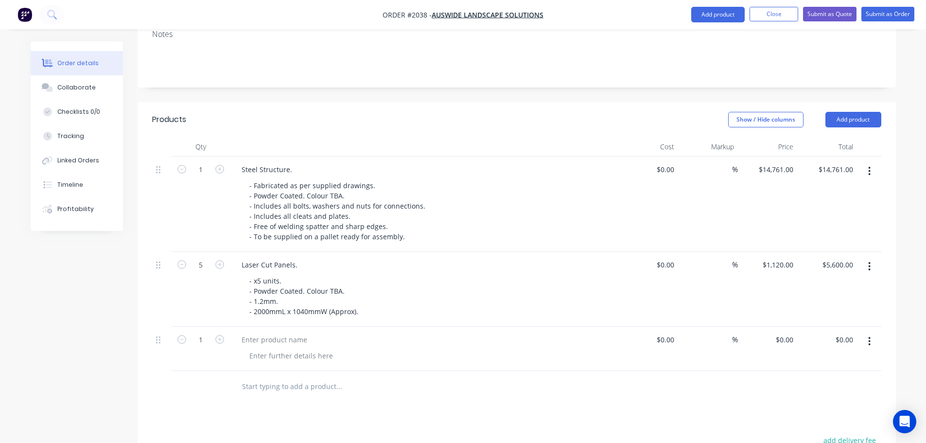
scroll to position [183, 0]
click at [770, 163] on div "14761 $14,761.00" at bounding box center [775, 170] width 43 height 14
click at [787, 163] on input "14761" at bounding box center [785, 170] width 24 height 14
click at [784, 163] on input "14761" at bounding box center [785, 170] width 24 height 14
type input "$15,761.00"
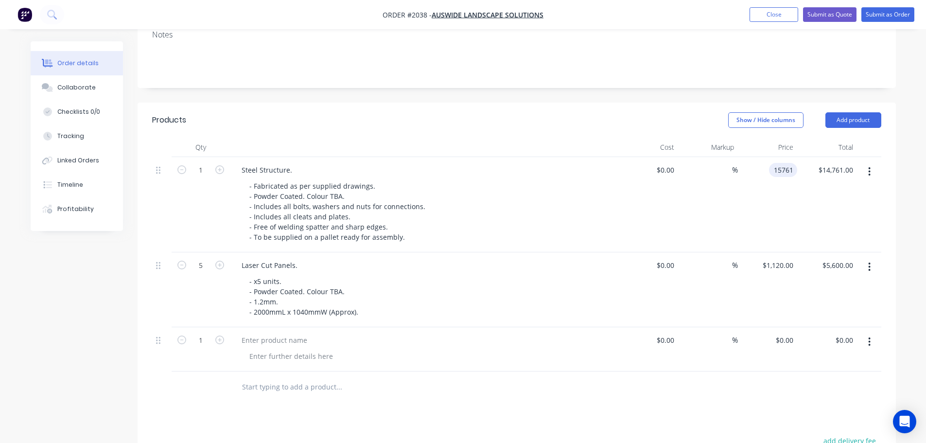
type input "$15,761.00"
click at [623, 112] on div "Show / Hide columns Add product" at bounding box center [594, 120] width 574 height 16
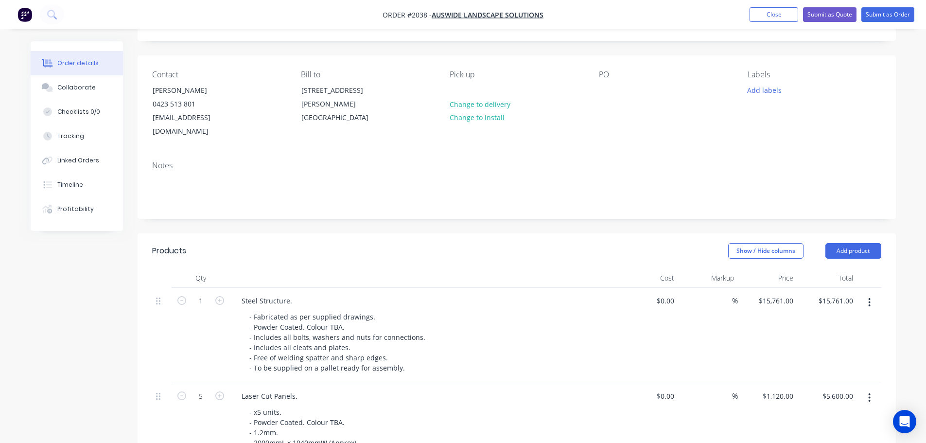
scroll to position [0, 0]
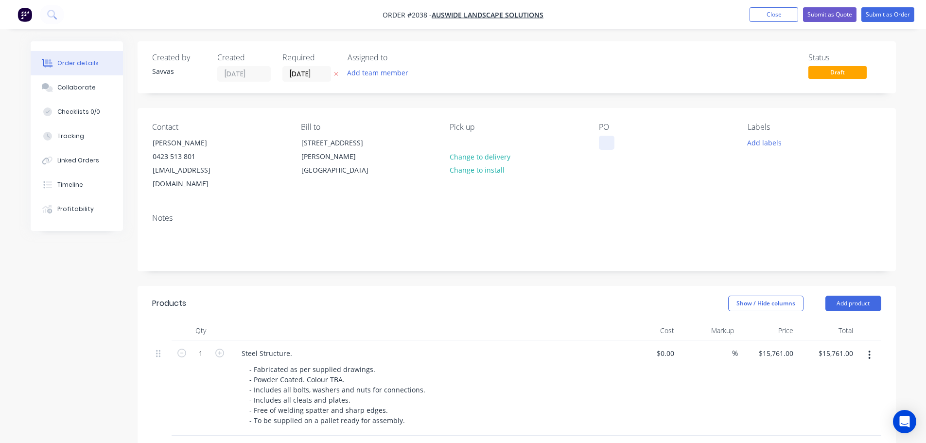
click at [607, 138] on div at bounding box center [607, 143] width 16 height 14
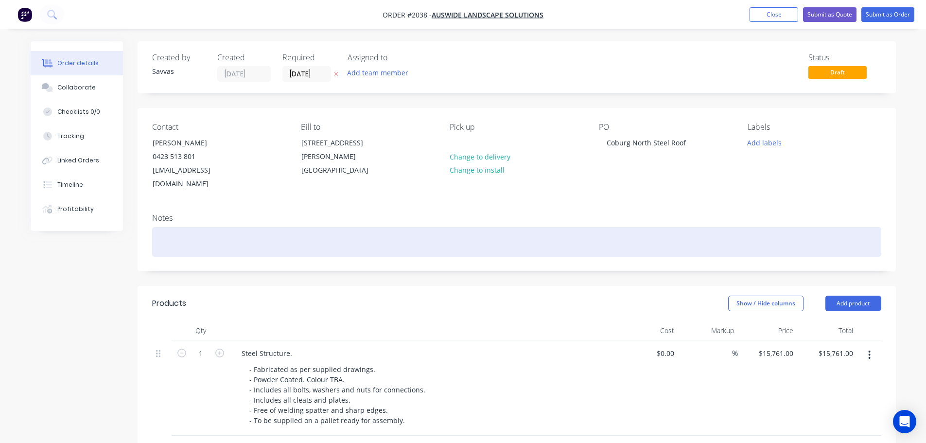
click at [699, 240] on div at bounding box center [516, 242] width 729 height 30
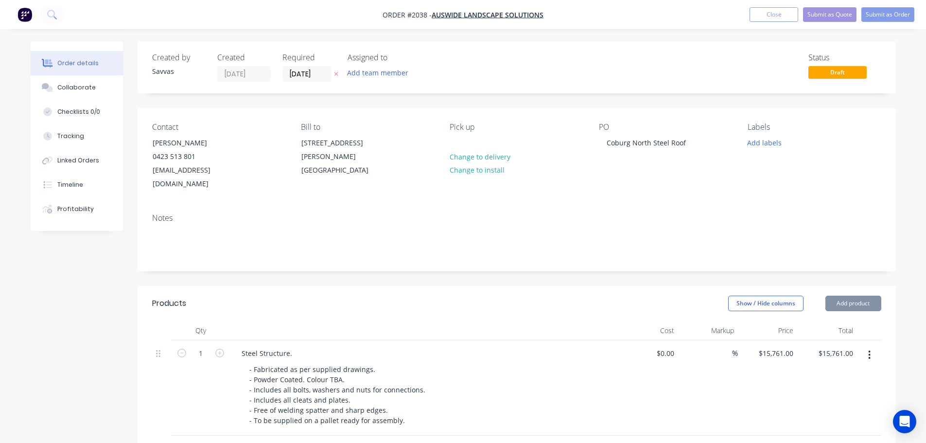
click at [565, 296] on div "Show / Hide columns Add product" at bounding box center [594, 304] width 574 height 16
click at [573, 267] on div "Created by Savvas Created [DATE] Required [DATE] Assigned to Add team member St…" at bounding box center [517, 430] width 759 height 778
click at [819, 25] on nav "Order #2038 - Auswide Landscape Solutions Add product Close Submit as Quote Sub…" at bounding box center [463, 14] width 926 height 29
click at [822, 13] on button "Submit as Quote" at bounding box center [829, 14] width 53 height 15
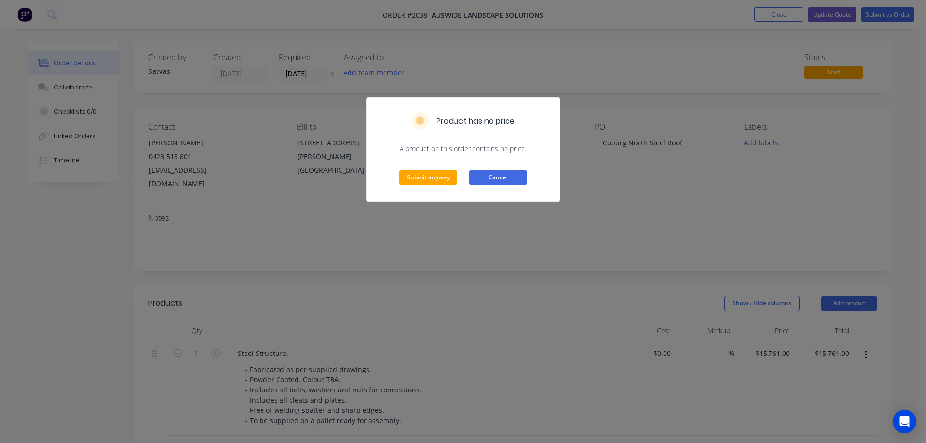
click at [494, 176] on button "Cancel" at bounding box center [498, 177] width 58 height 15
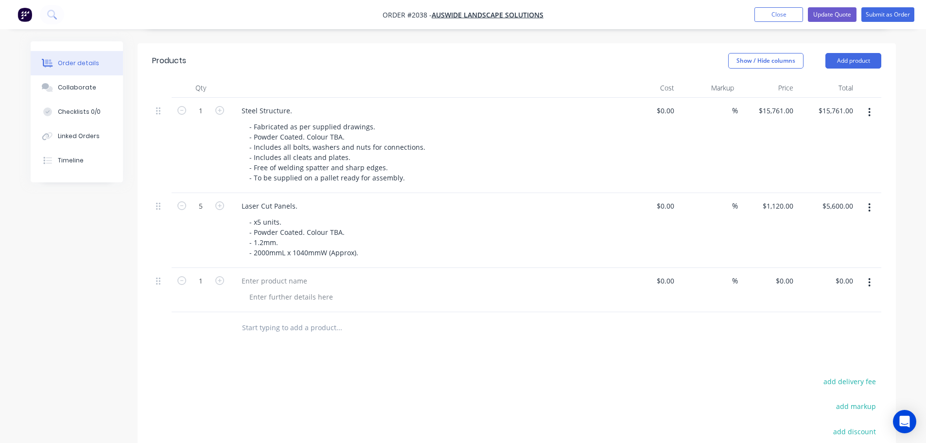
scroll to position [243, 0]
click at [871, 273] on button "button" at bounding box center [869, 282] width 23 height 18
click at [823, 359] on div "Delete" at bounding box center [835, 366] width 75 height 14
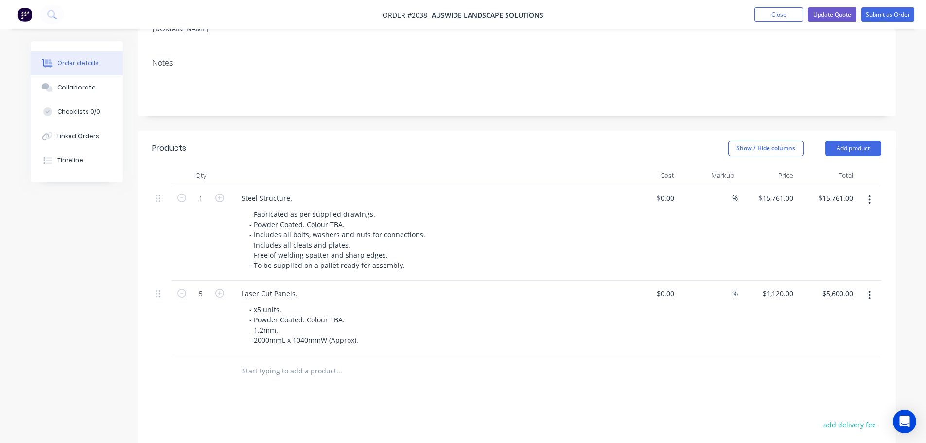
scroll to position [146, 0]
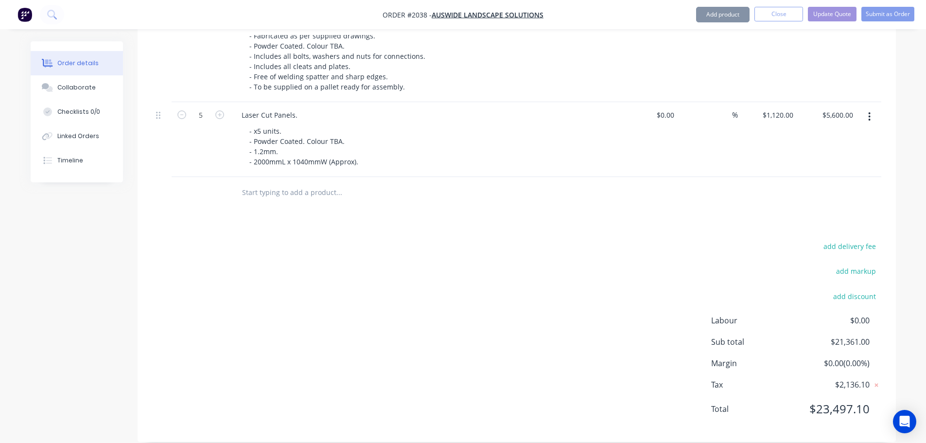
drag, startPoint x: 480, startPoint y: 295, endPoint x: 483, endPoint y: 290, distance: 5.4
click at [480, 295] on div "add delivery fee add markup add discount Labour $0.00 Sub total $21,361.00 Marg…" at bounding box center [516, 334] width 729 height 188
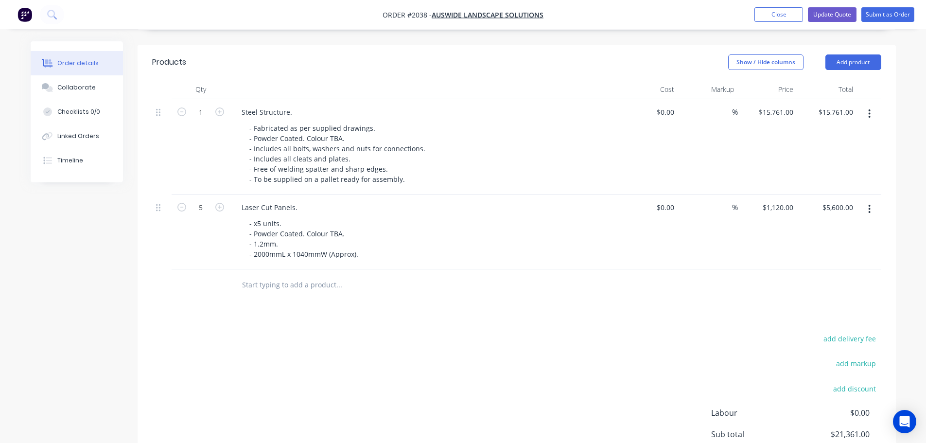
scroll to position [90, 0]
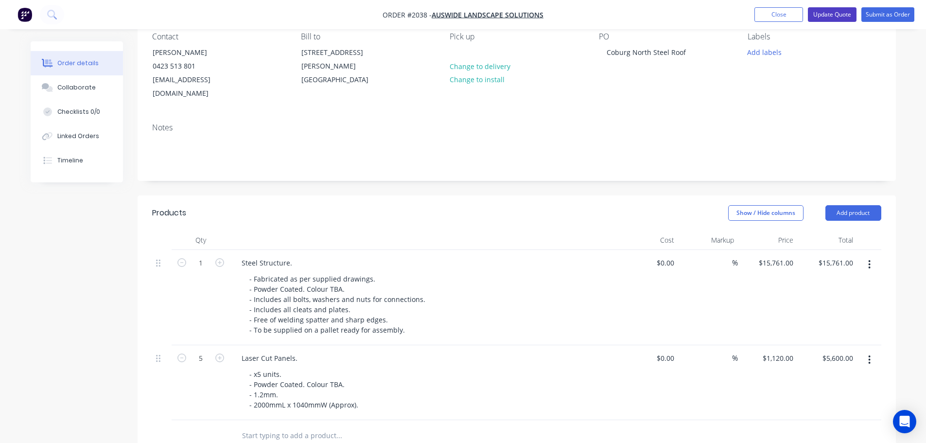
click at [834, 10] on button "Update Quote" at bounding box center [832, 14] width 49 height 15
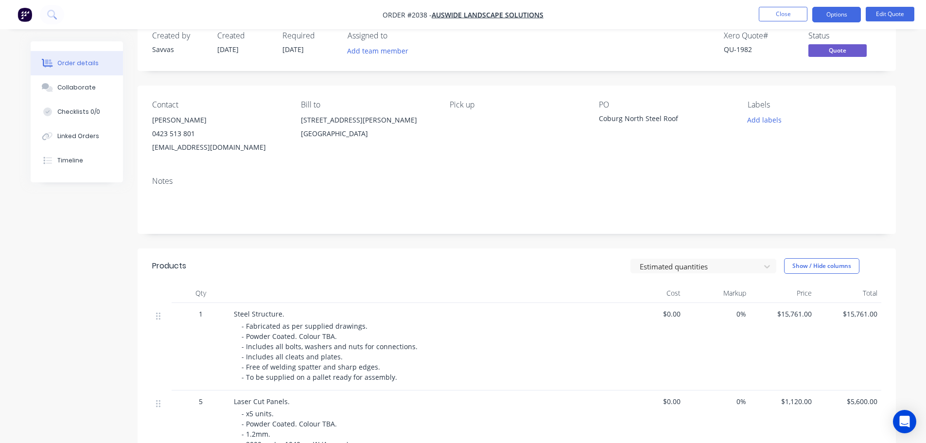
scroll to position [15, 0]
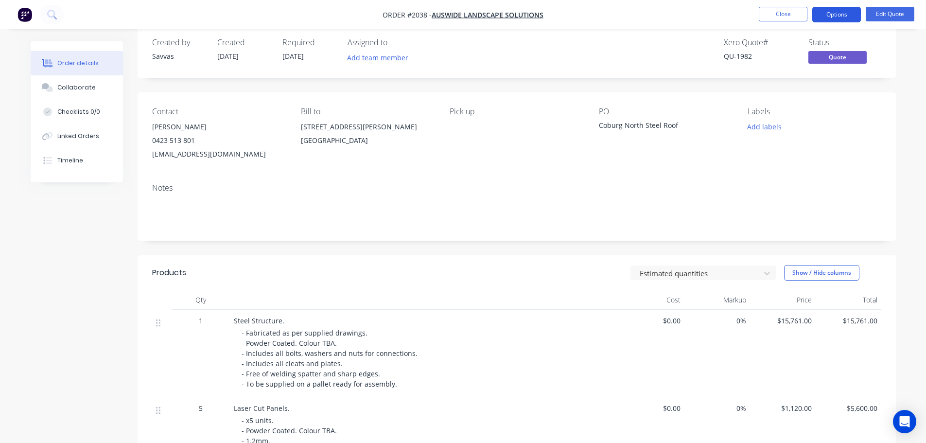
click at [816, 19] on button "Options" at bounding box center [837, 15] width 49 height 16
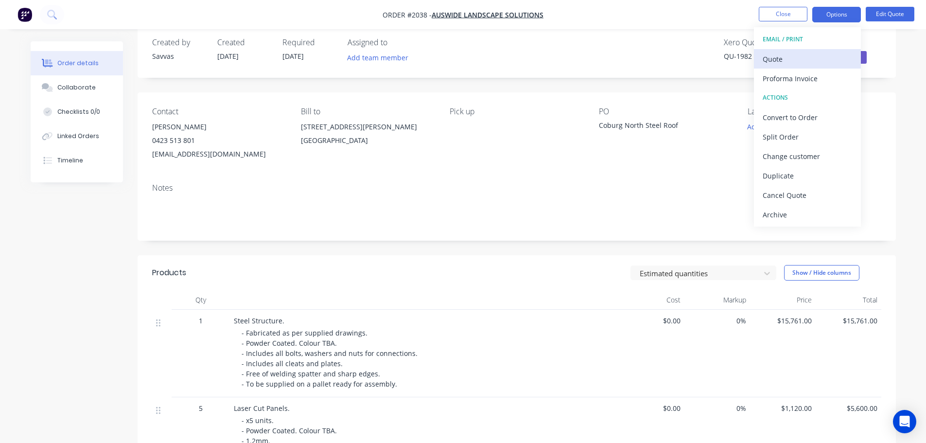
click at [816, 55] on div "Quote" at bounding box center [807, 59] width 89 height 14
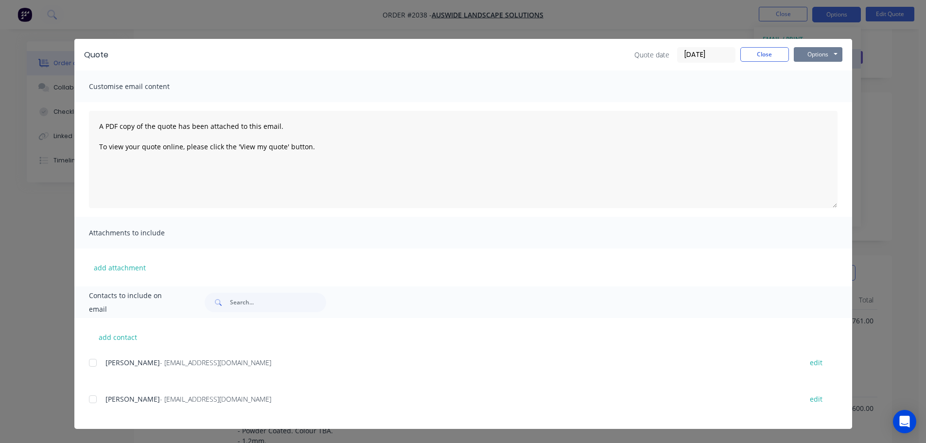
click at [828, 57] on button "Options" at bounding box center [818, 54] width 49 height 15
click at [828, 82] on button "Print" at bounding box center [825, 88] width 62 height 16
click at [767, 57] on button "Close" at bounding box center [765, 54] width 49 height 15
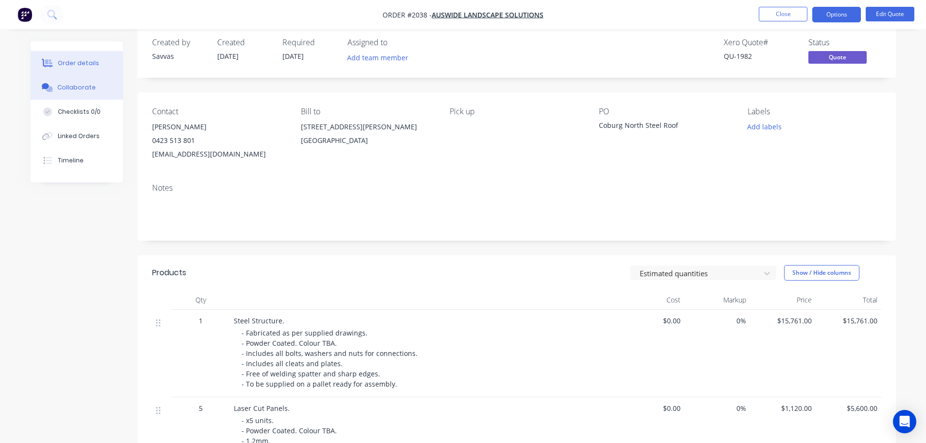
click at [79, 92] on button "Collaborate" at bounding box center [77, 87] width 92 height 24
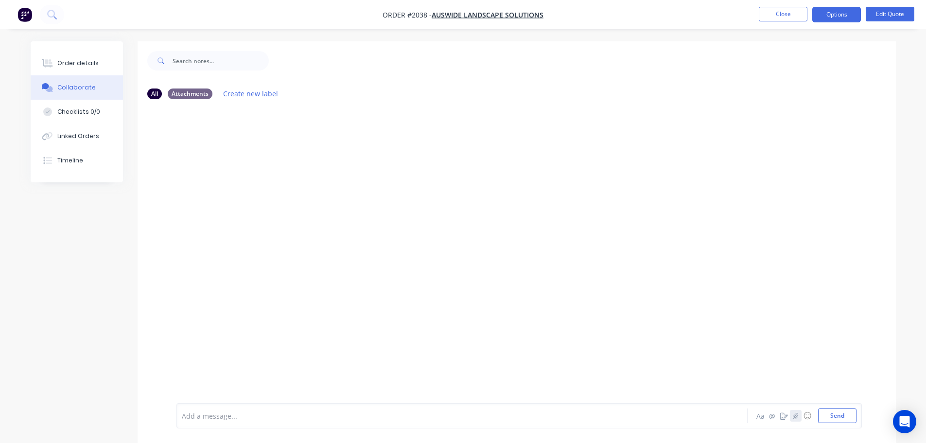
click at [800, 412] on button "button" at bounding box center [796, 416] width 12 height 12
click at [834, 420] on button "Send" at bounding box center [837, 415] width 38 height 15
